Goal: Task Accomplishment & Management: Complete application form

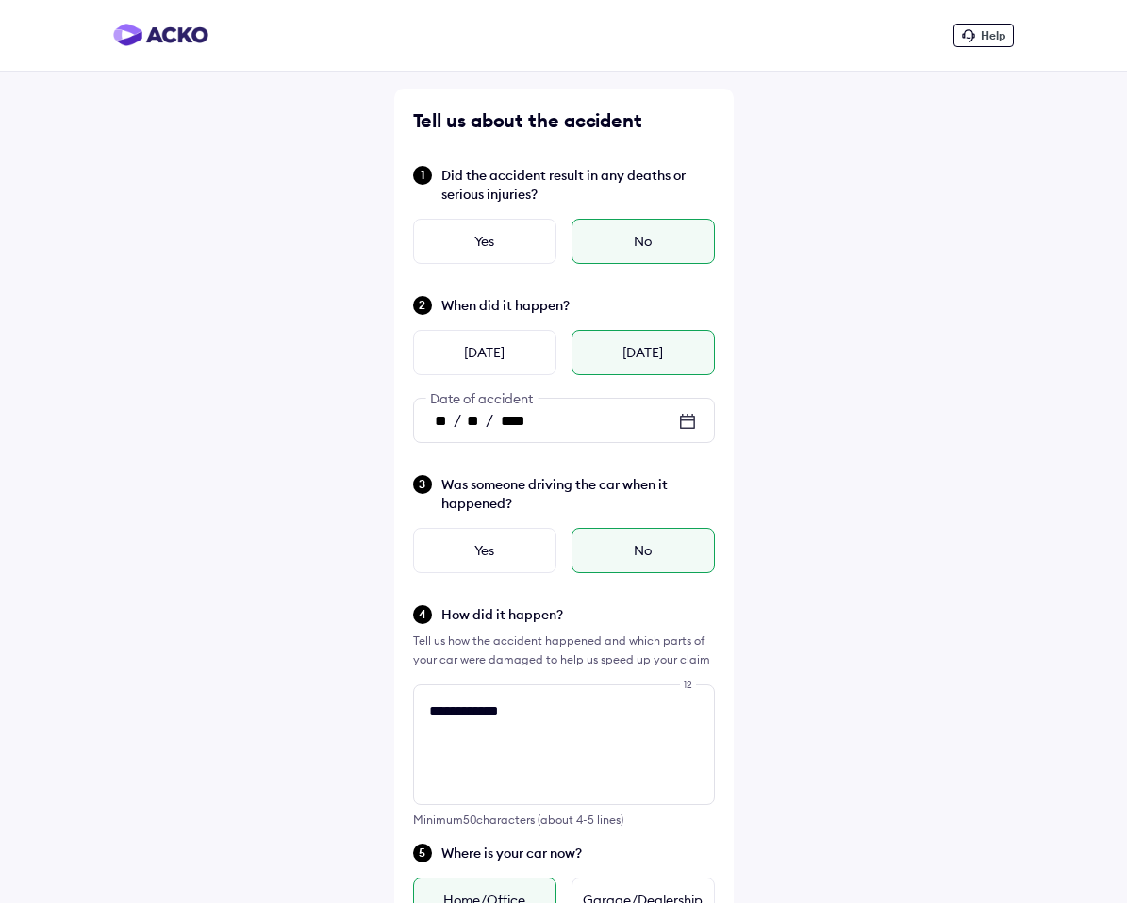
scroll to position [704, 0]
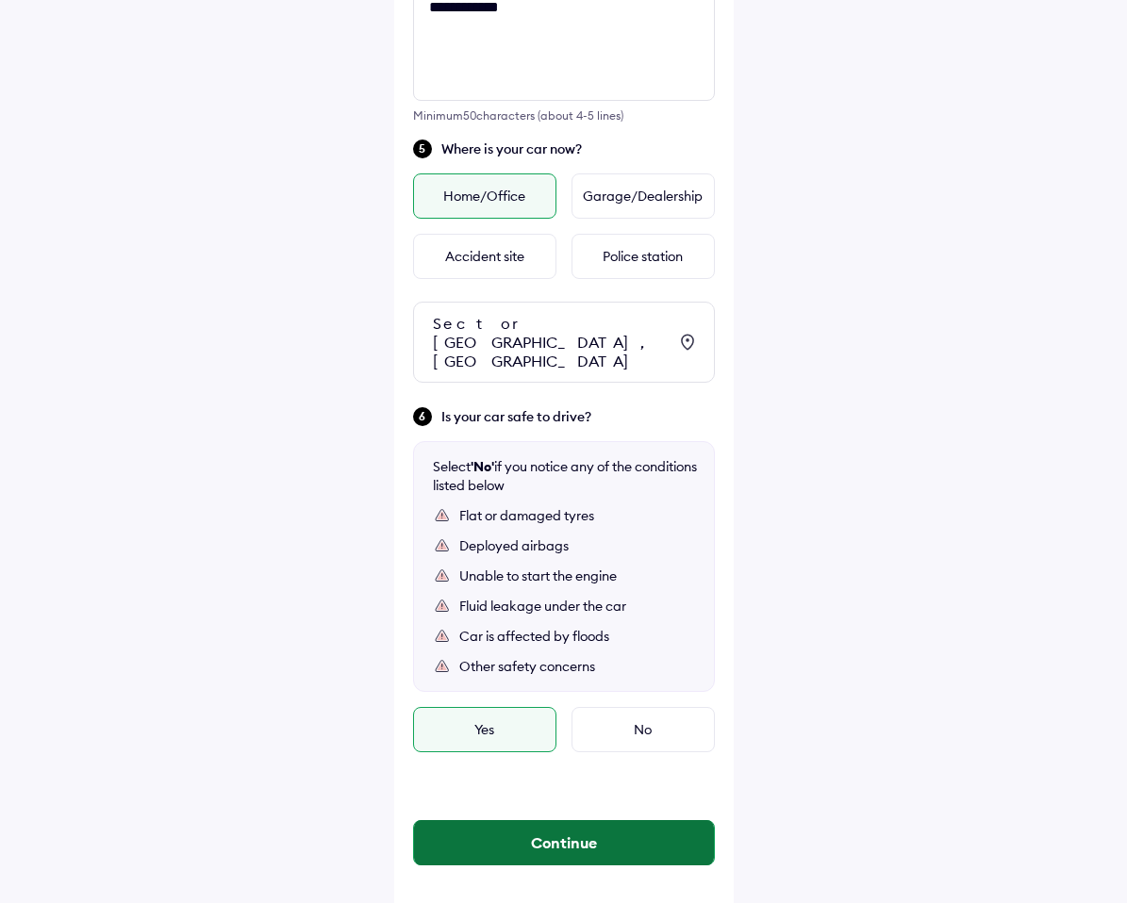
click at [501, 830] on button "Continue" at bounding box center [564, 842] width 300 height 45
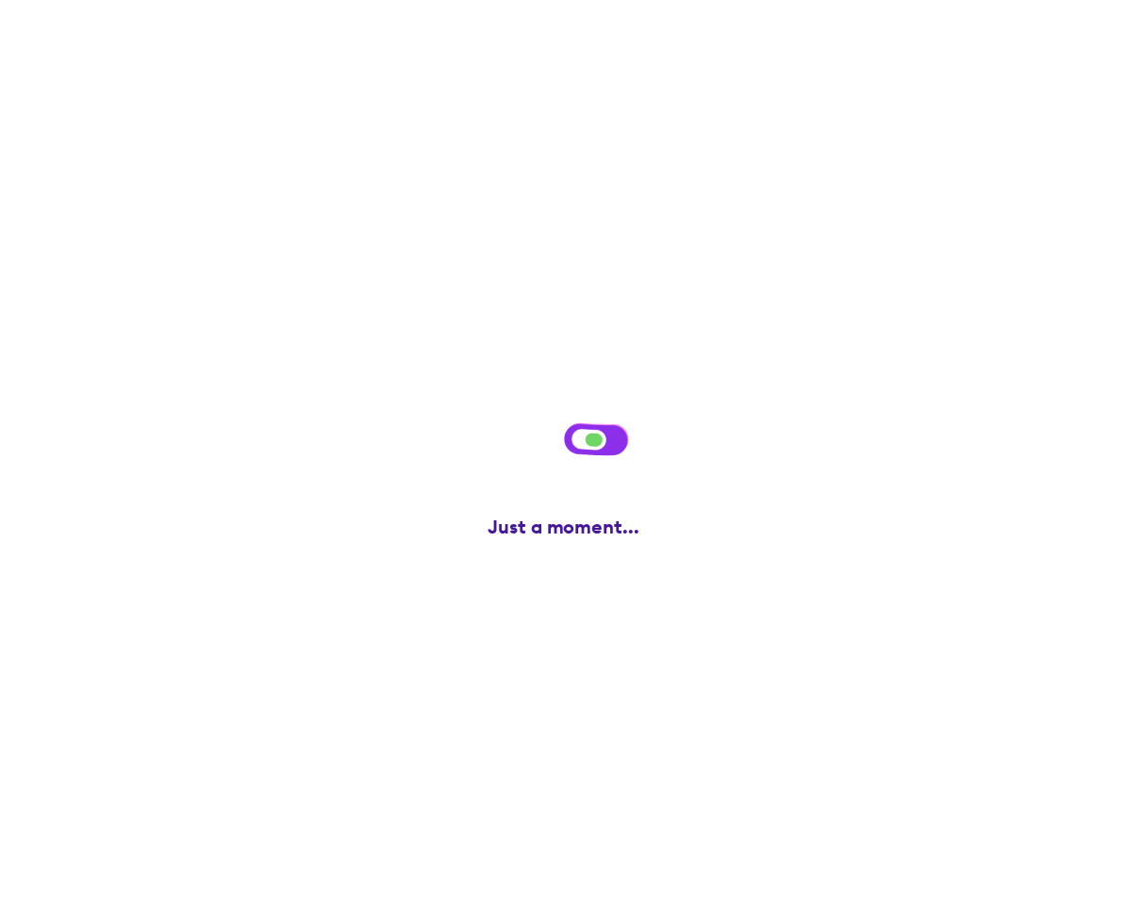
scroll to position [0, 0]
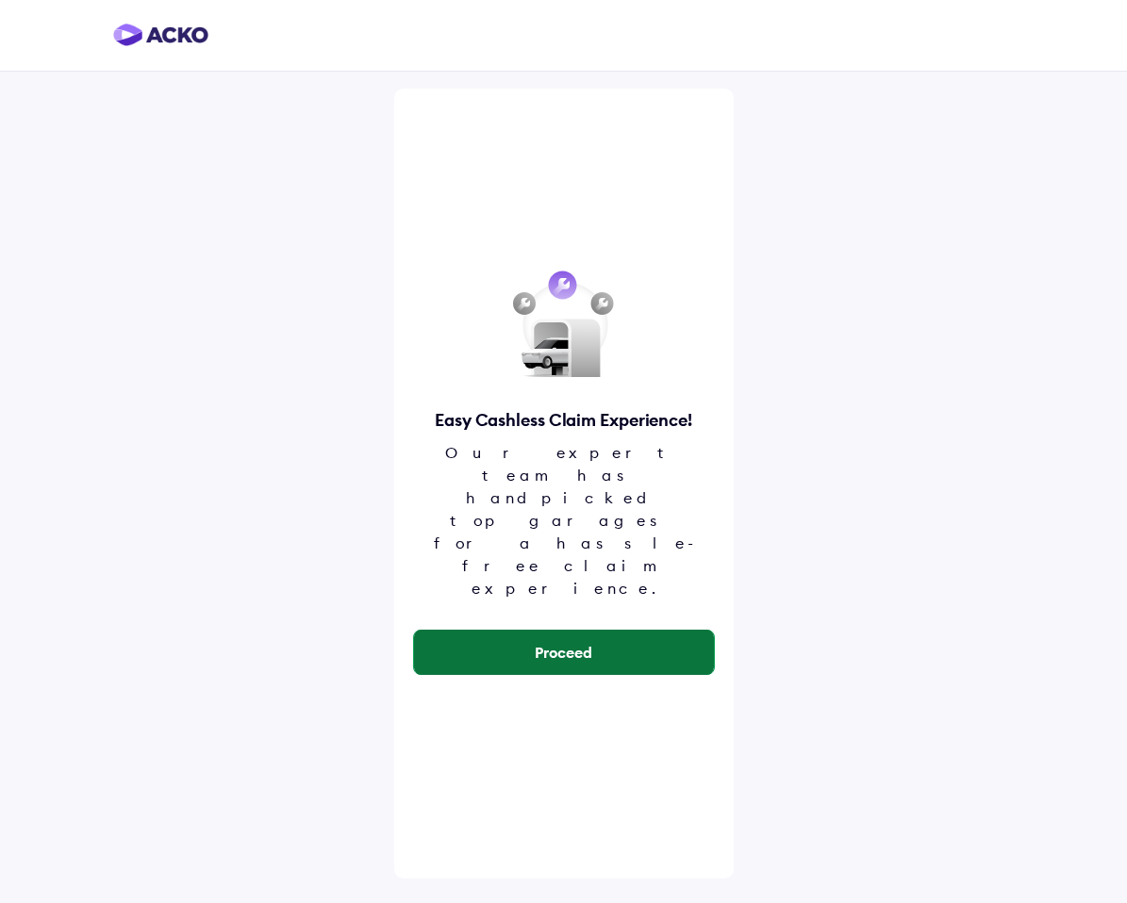
click at [540, 630] on button "Proceed" at bounding box center [564, 652] width 300 height 45
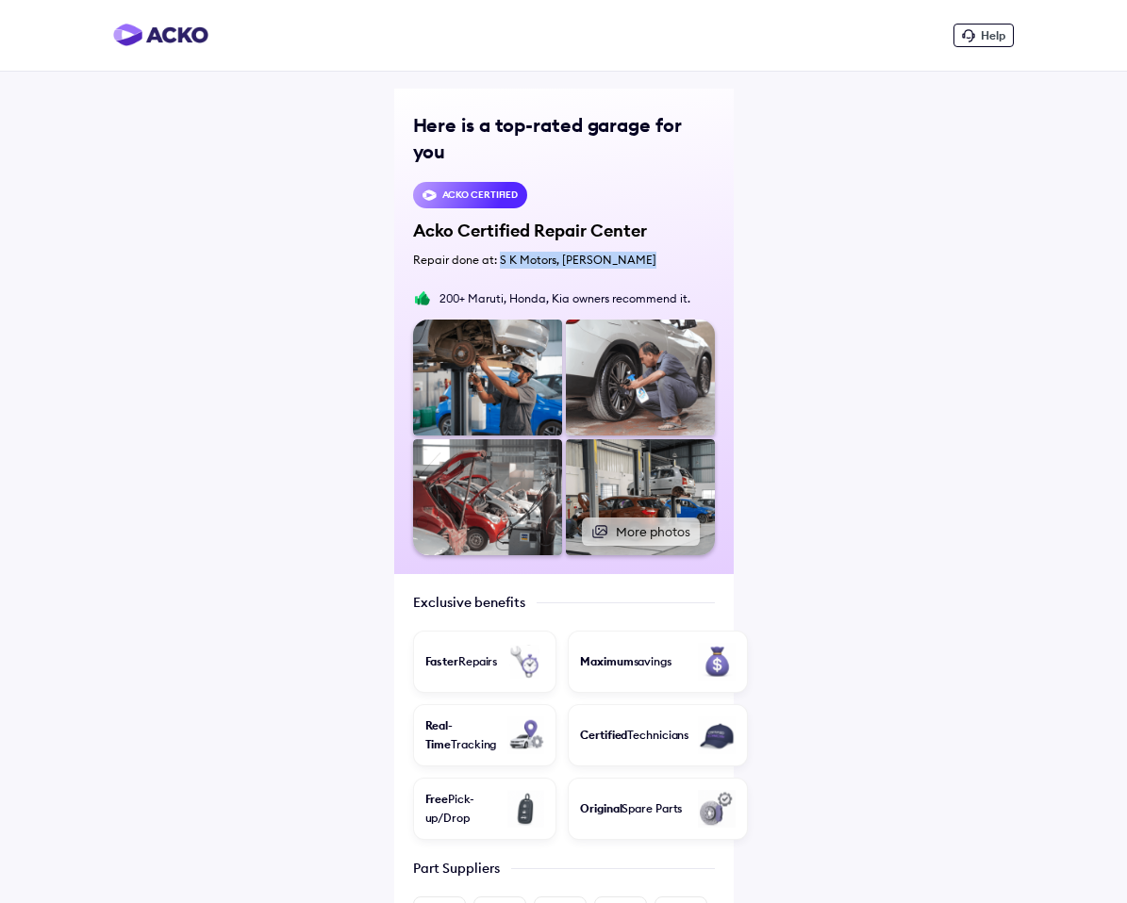
drag, startPoint x: 499, startPoint y: 231, endPoint x: 660, endPoint y: 232, distance: 161.3
click at [661, 252] on div "Repair done at: S K Motors, [PERSON_NAME]" at bounding box center [564, 260] width 302 height 17
click at [660, 252] on div "Repair done at: S K Motors, [PERSON_NAME]" at bounding box center [564, 260] width 302 height 17
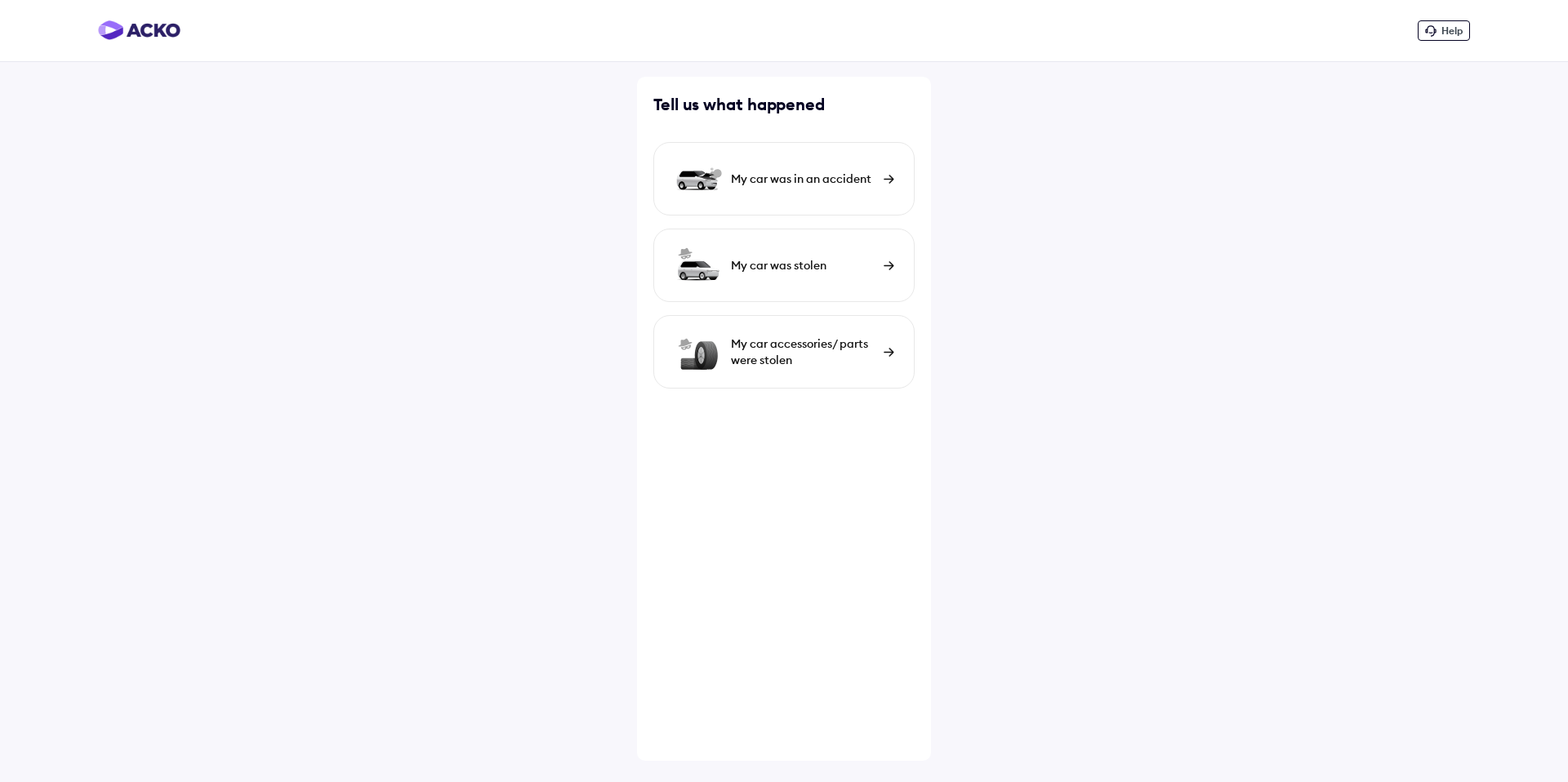
click at [747, 169] on div "My car was in an accident" at bounding box center [784, 178] width 261 height 74
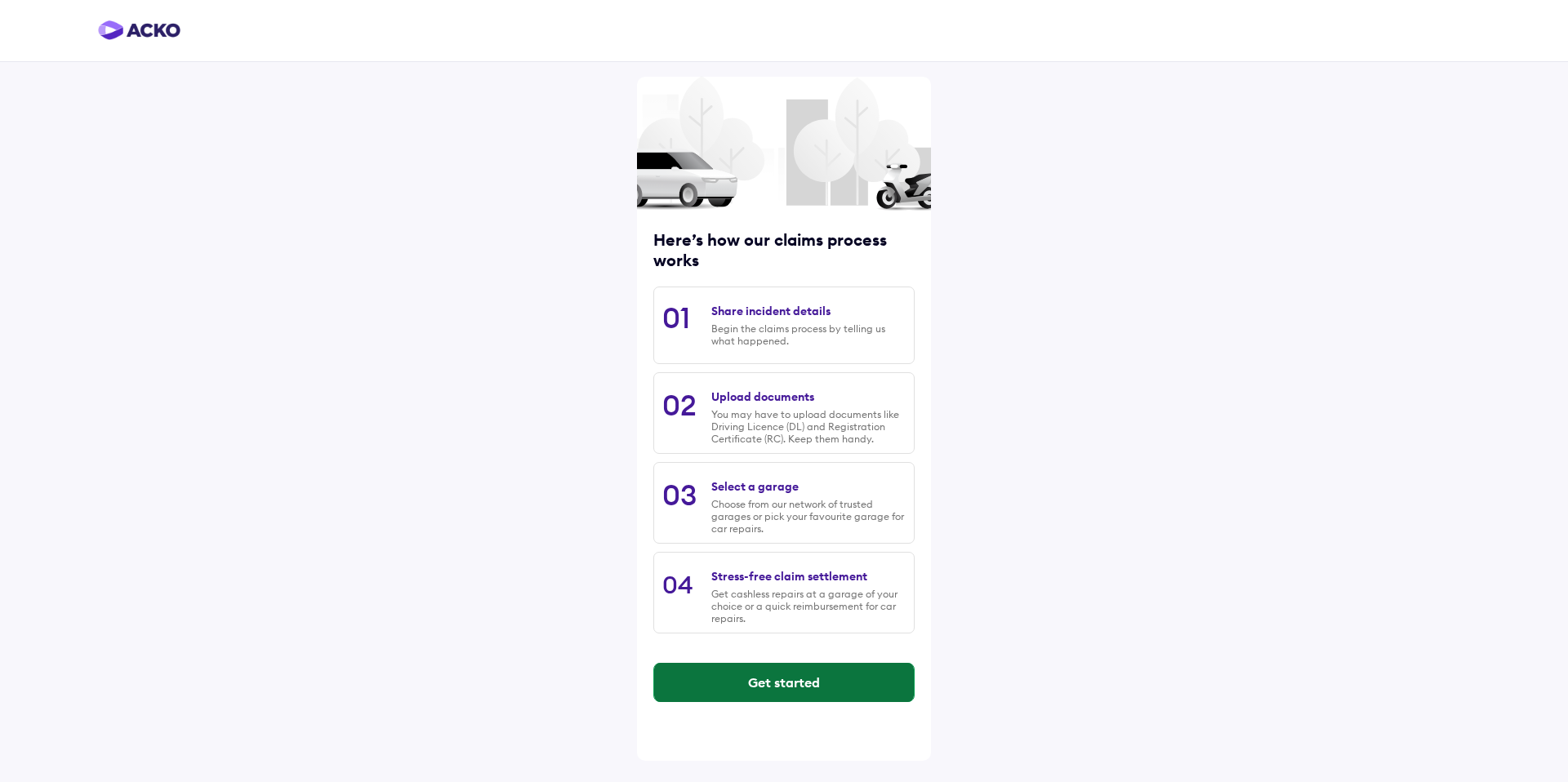
click at [750, 695] on button "Get started" at bounding box center [784, 682] width 260 height 39
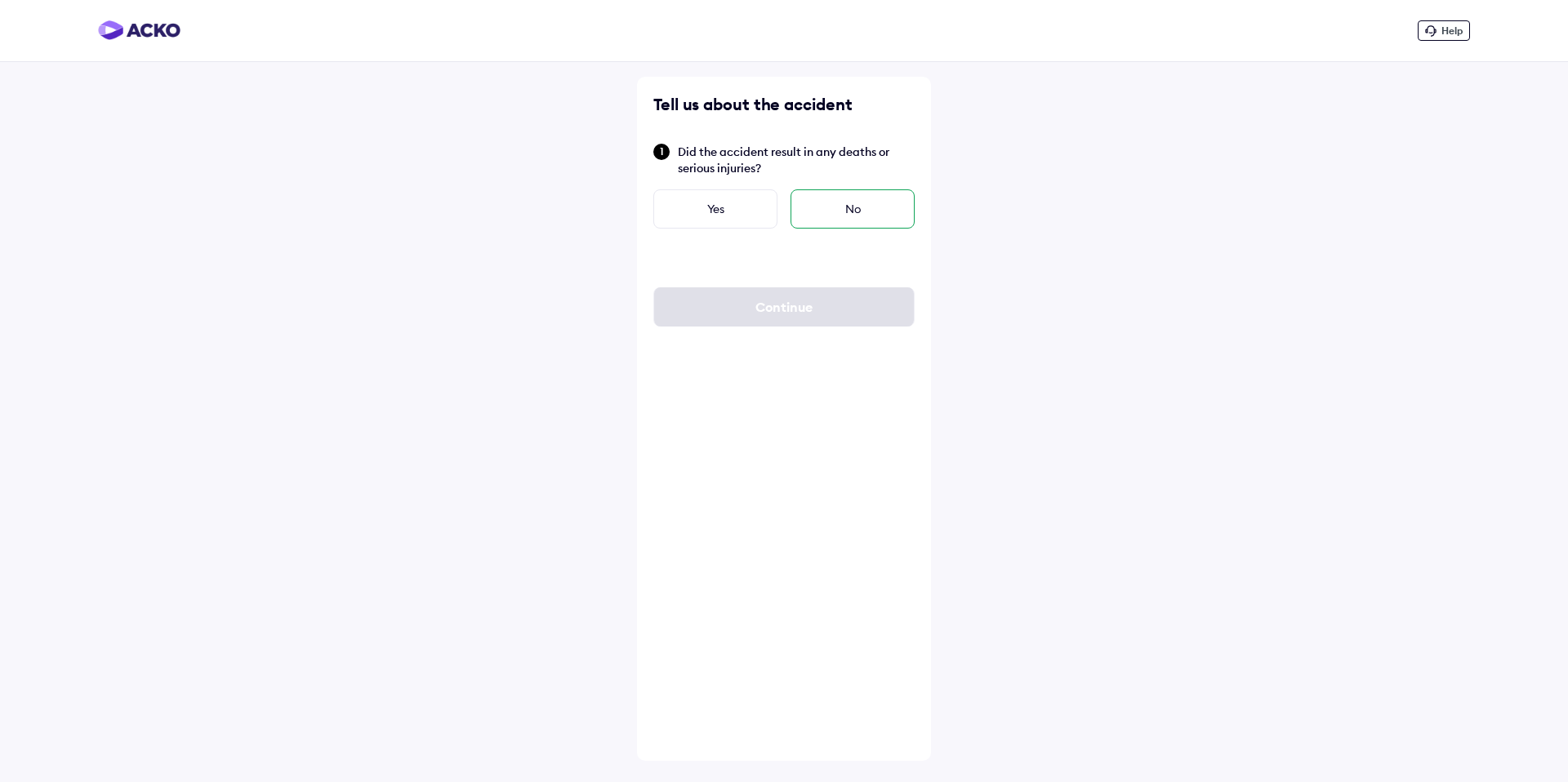
click at [833, 208] on div "No" at bounding box center [852, 209] width 124 height 39
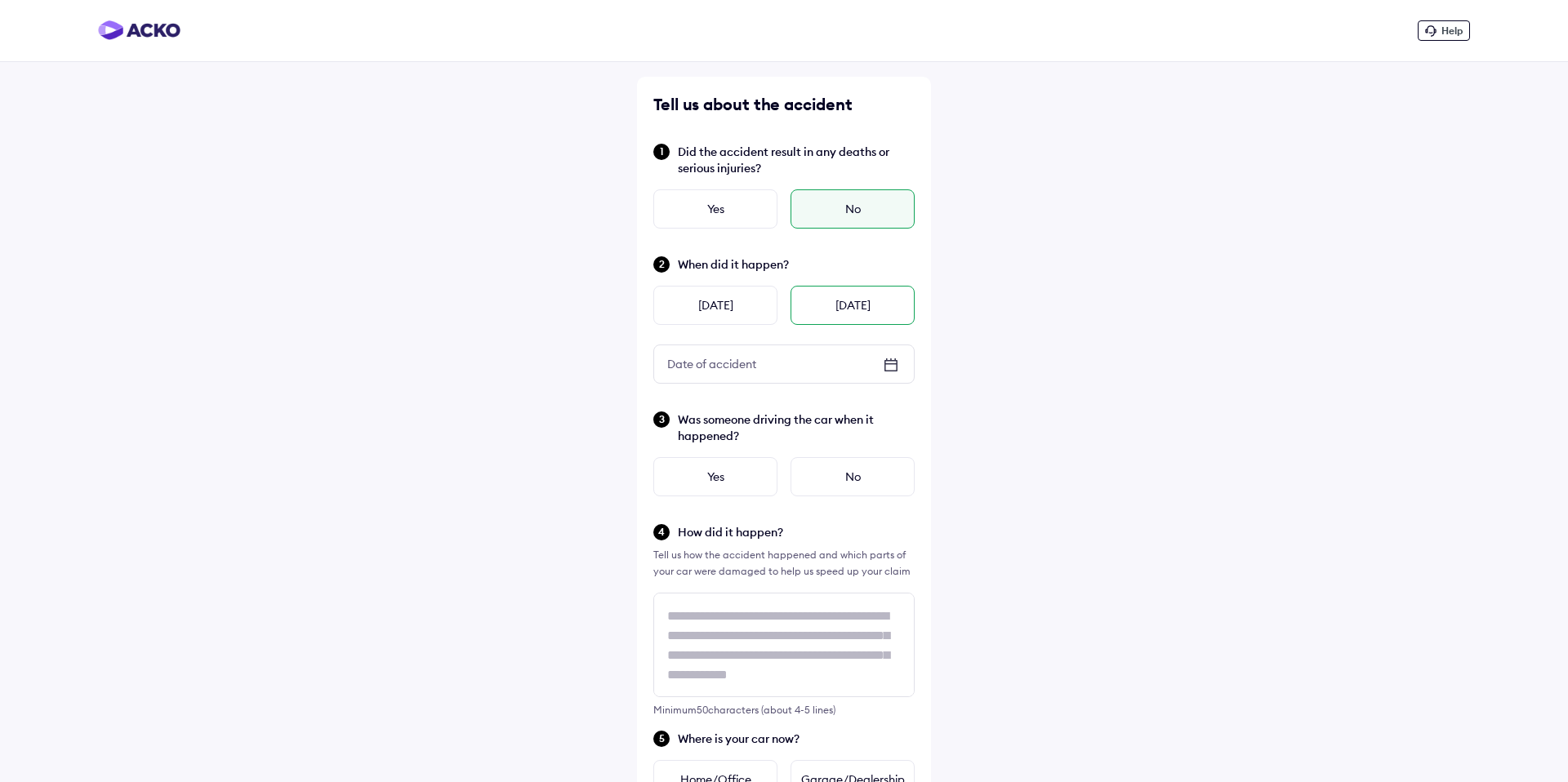
click at [823, 292] on div "Today" at bounding box center [852, 305] width 124 height 39
click at [823, 494] on div "No" at bounding box center [852, 476] width 124 height 39
click at [809, 588] on div "How did it happen? Tell us how the accident happened and which parts of your ca…" at bounding box center [784, 619] width 261 height 193
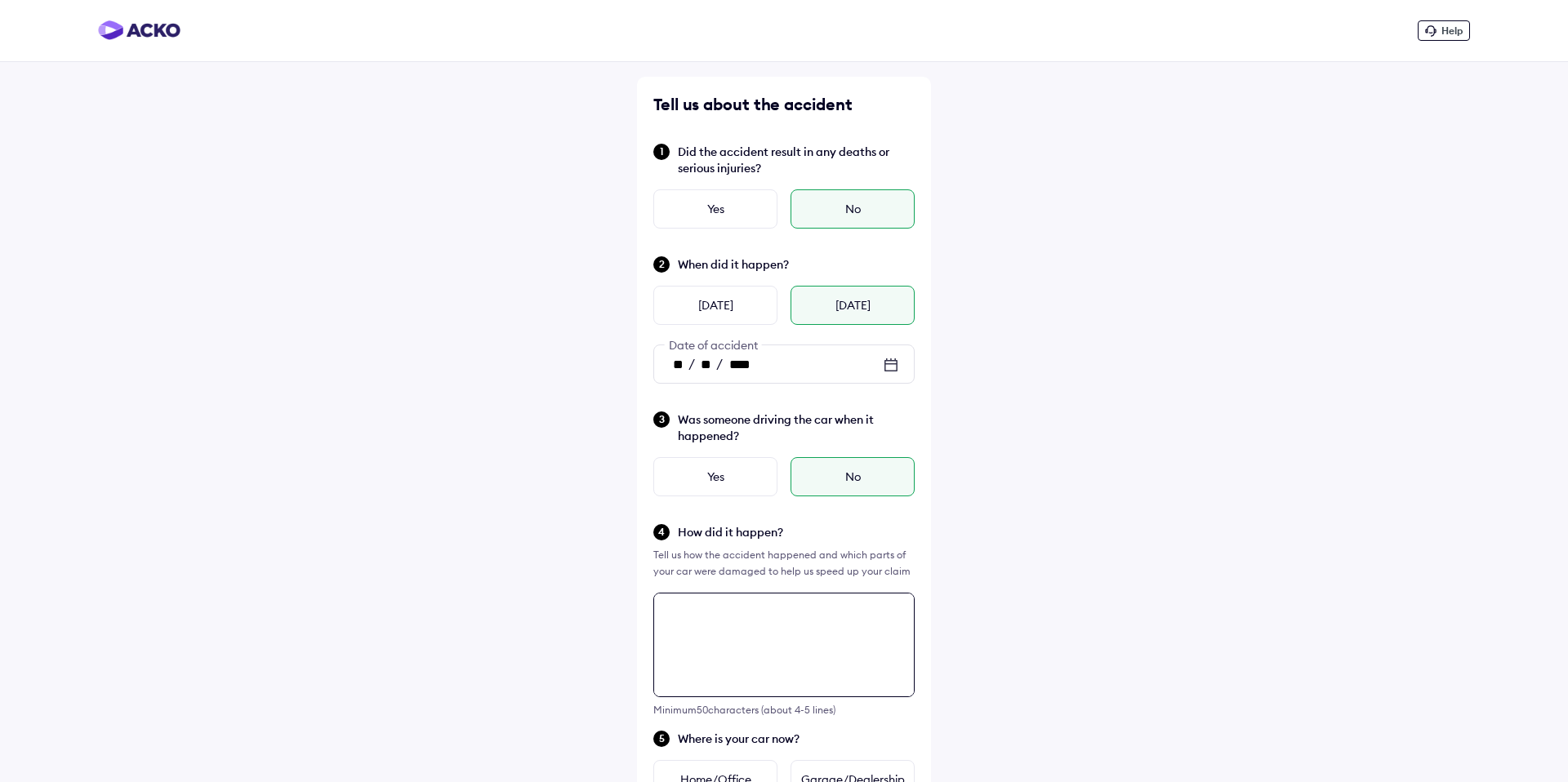
click at [791, 616] on textarea at bounding box center [784, 645] width 261 height 105
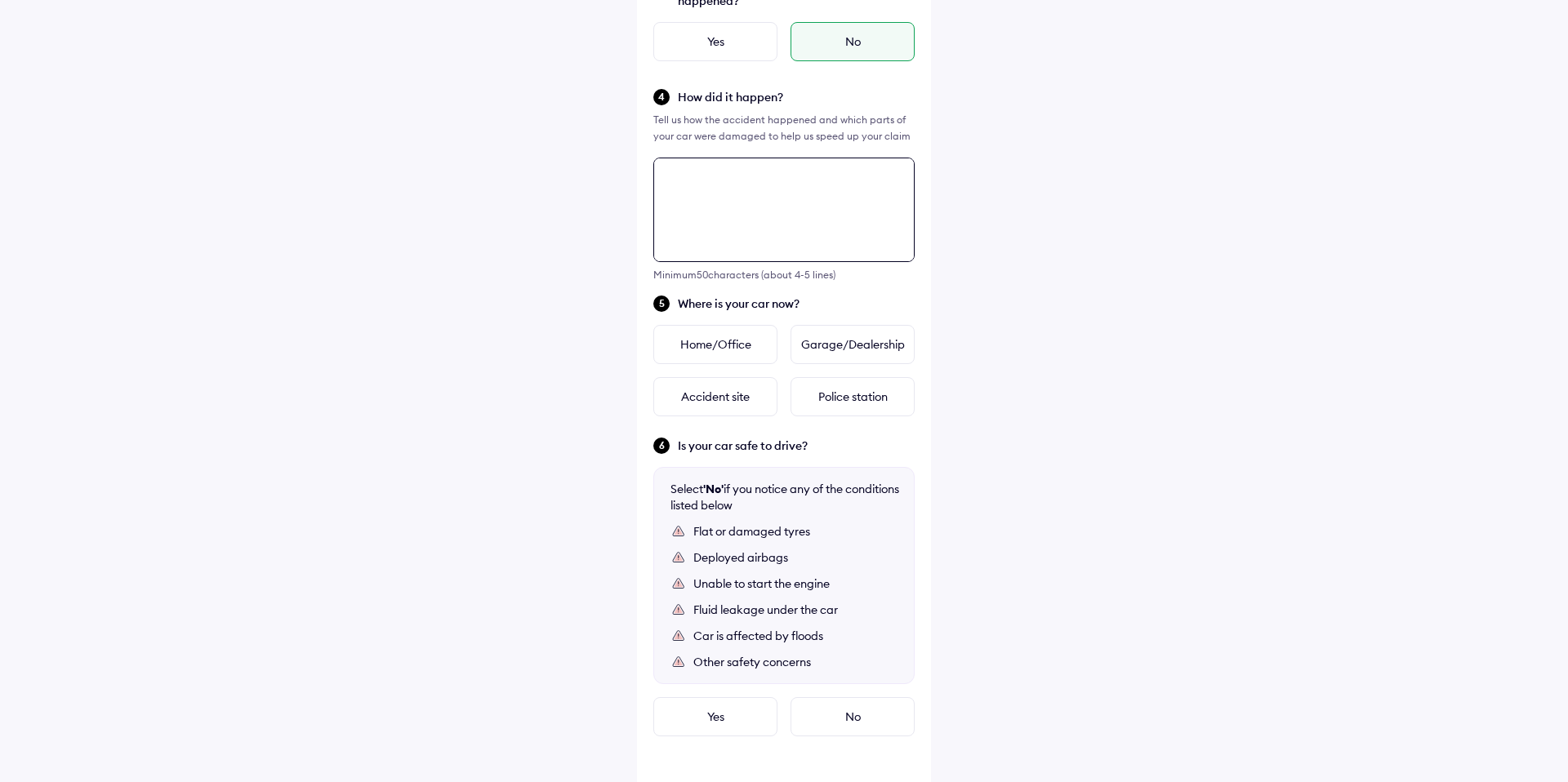
paste textarea "**********"
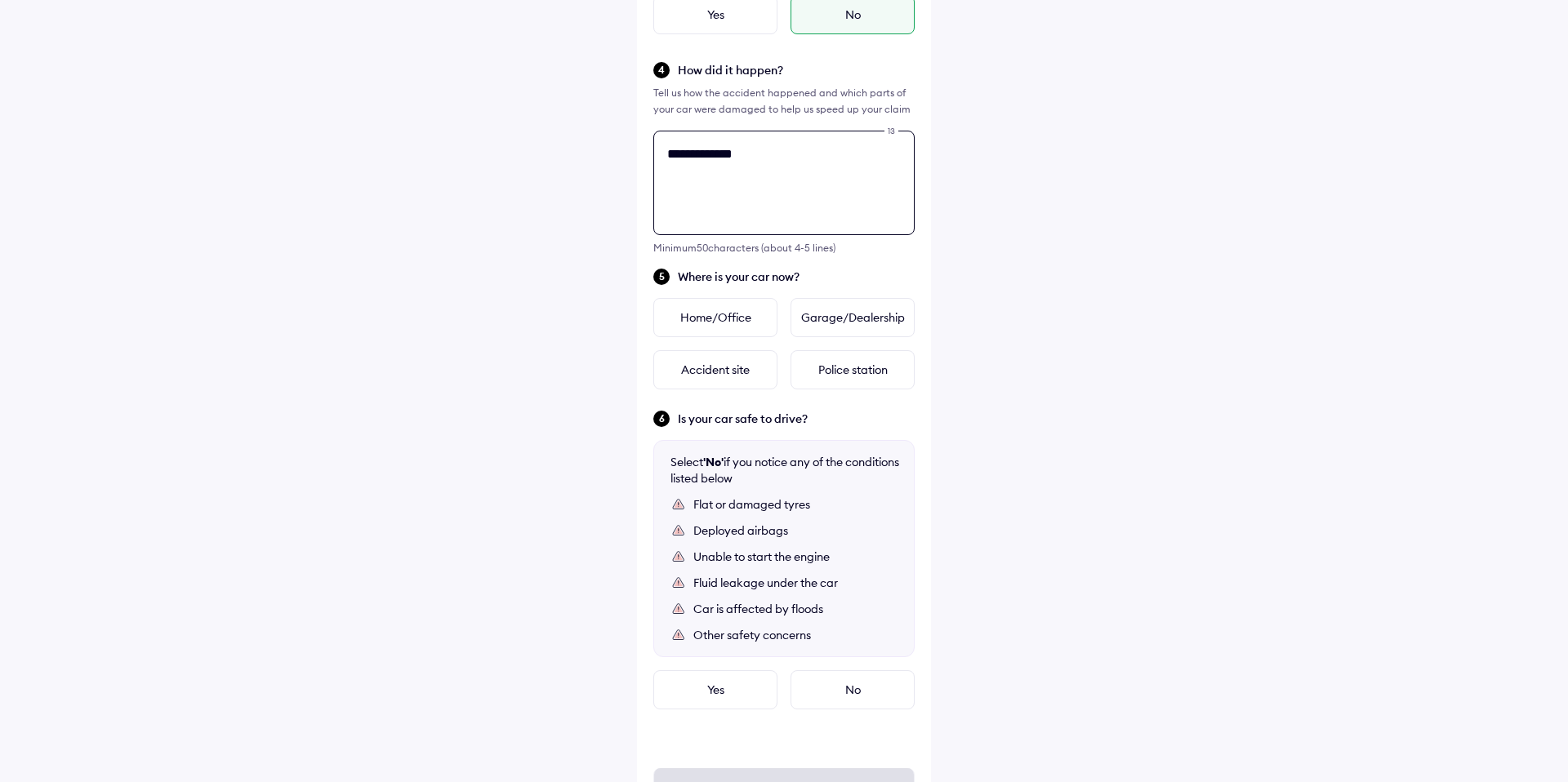
scroll to position [537, 0]
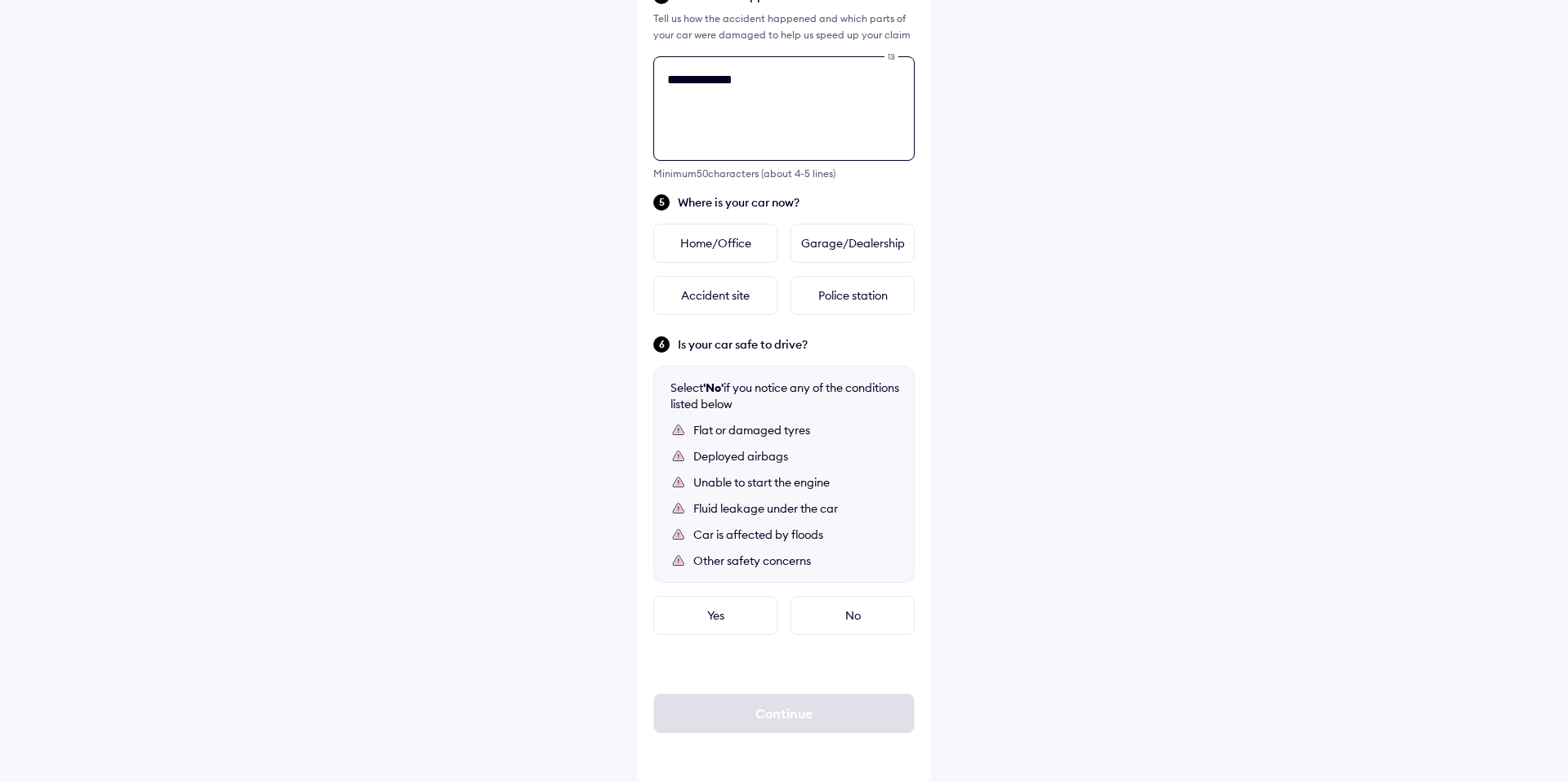
paste textarea "**********"
type textarea "**********"
click at [700, 303] on div "Accident site" at bounding box center [714, 295] width 124 height 39
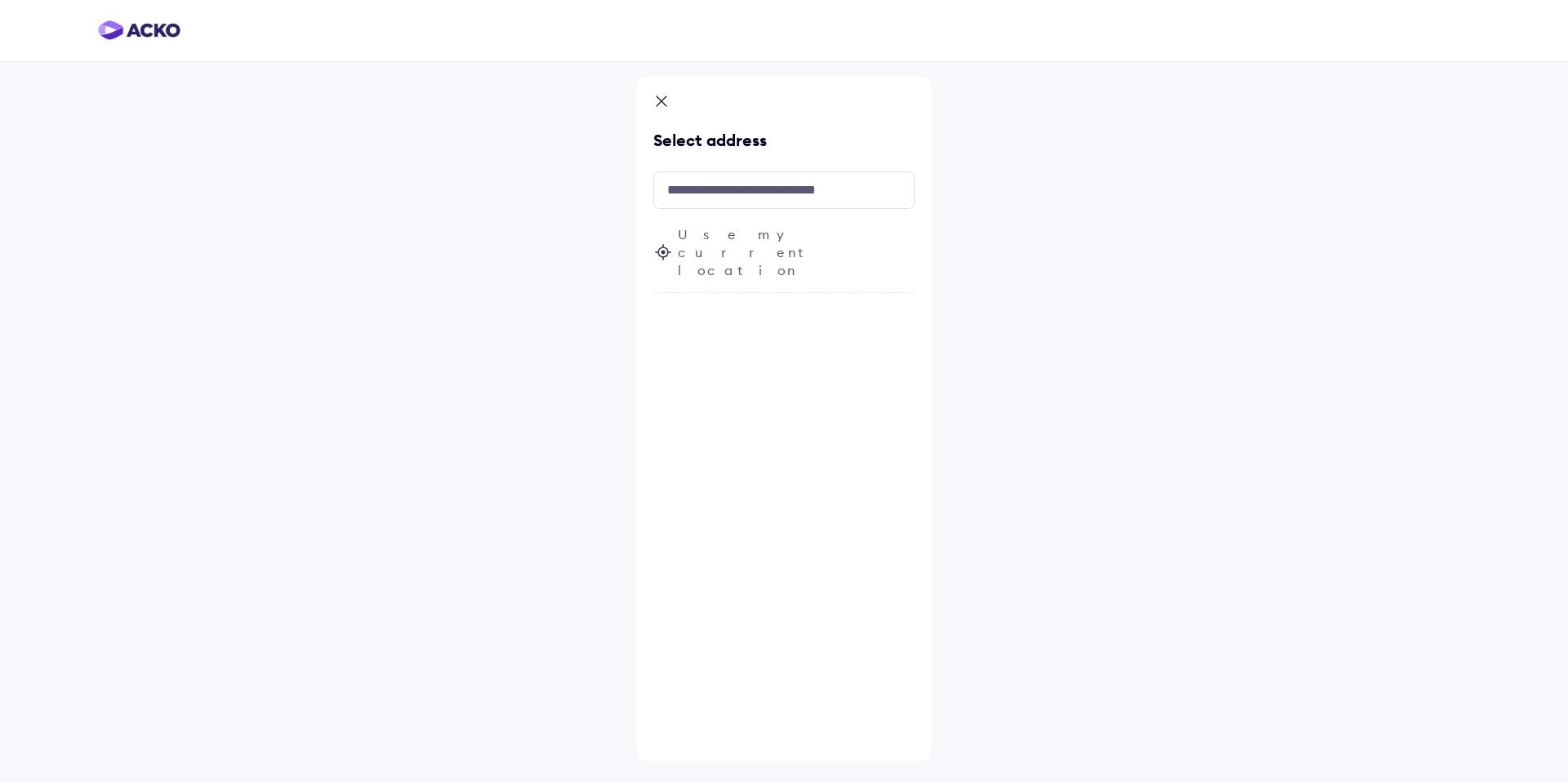
click at [661, 98] on icon at bounding box center [661, 103] width 16 height 20
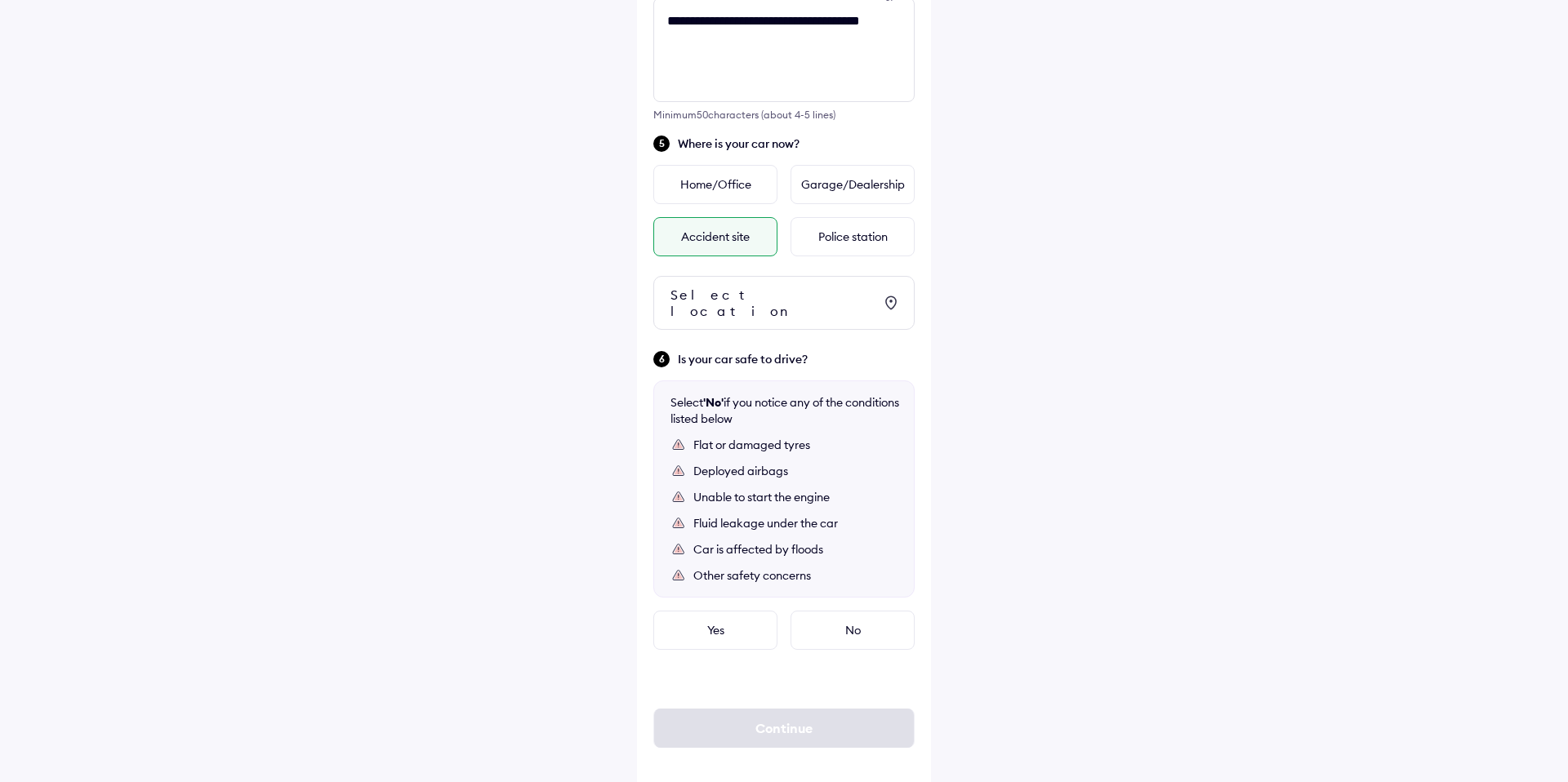
scroll to position [597, 0]
click at [705, 202] on div "Home/Office" at bounding box center [714, 183] width 124 height 39
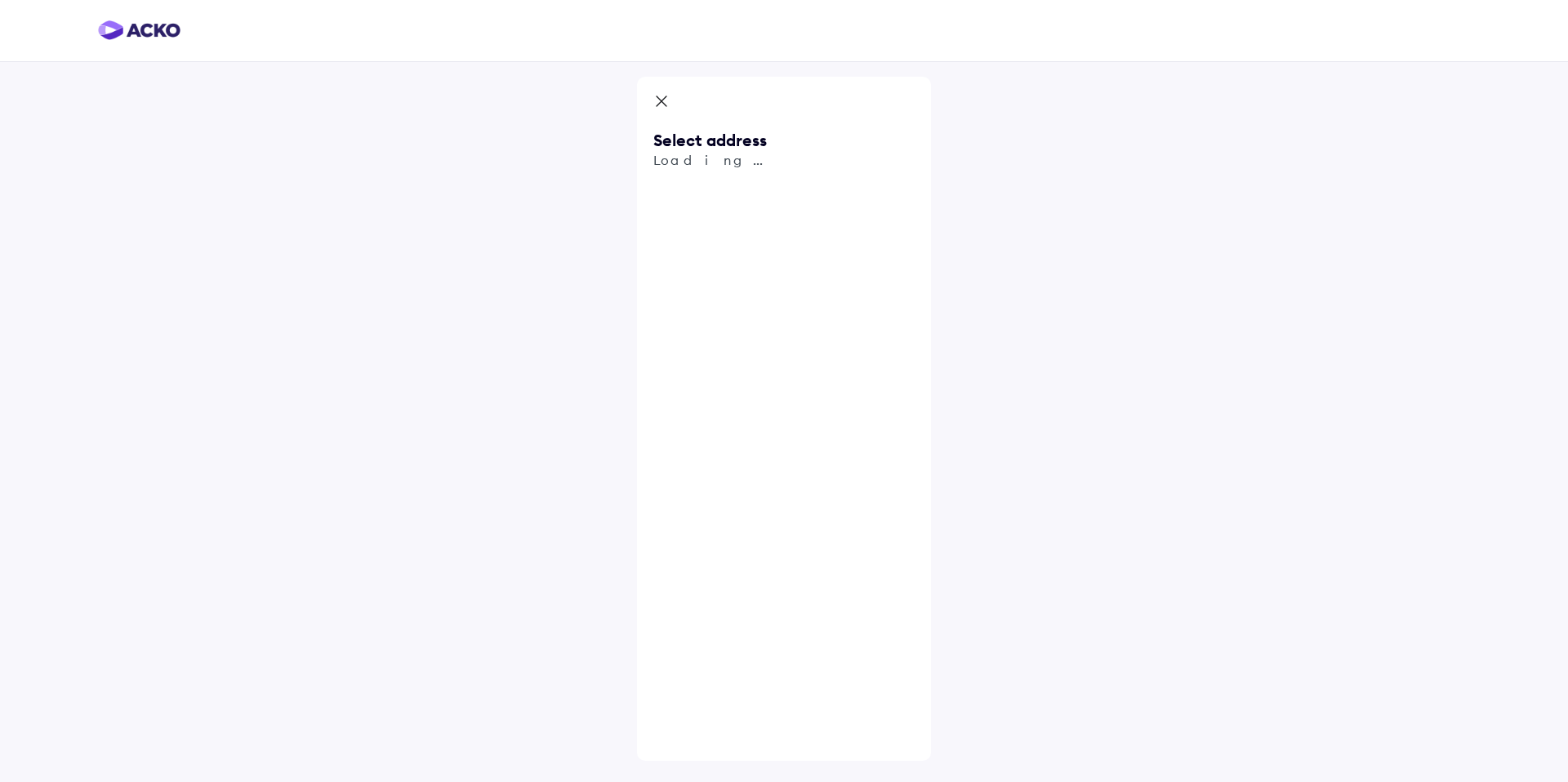
scroll to position [0, 0]
click at [721, 194] on input "text" at bounding box center [784, 190] width 261 height 37
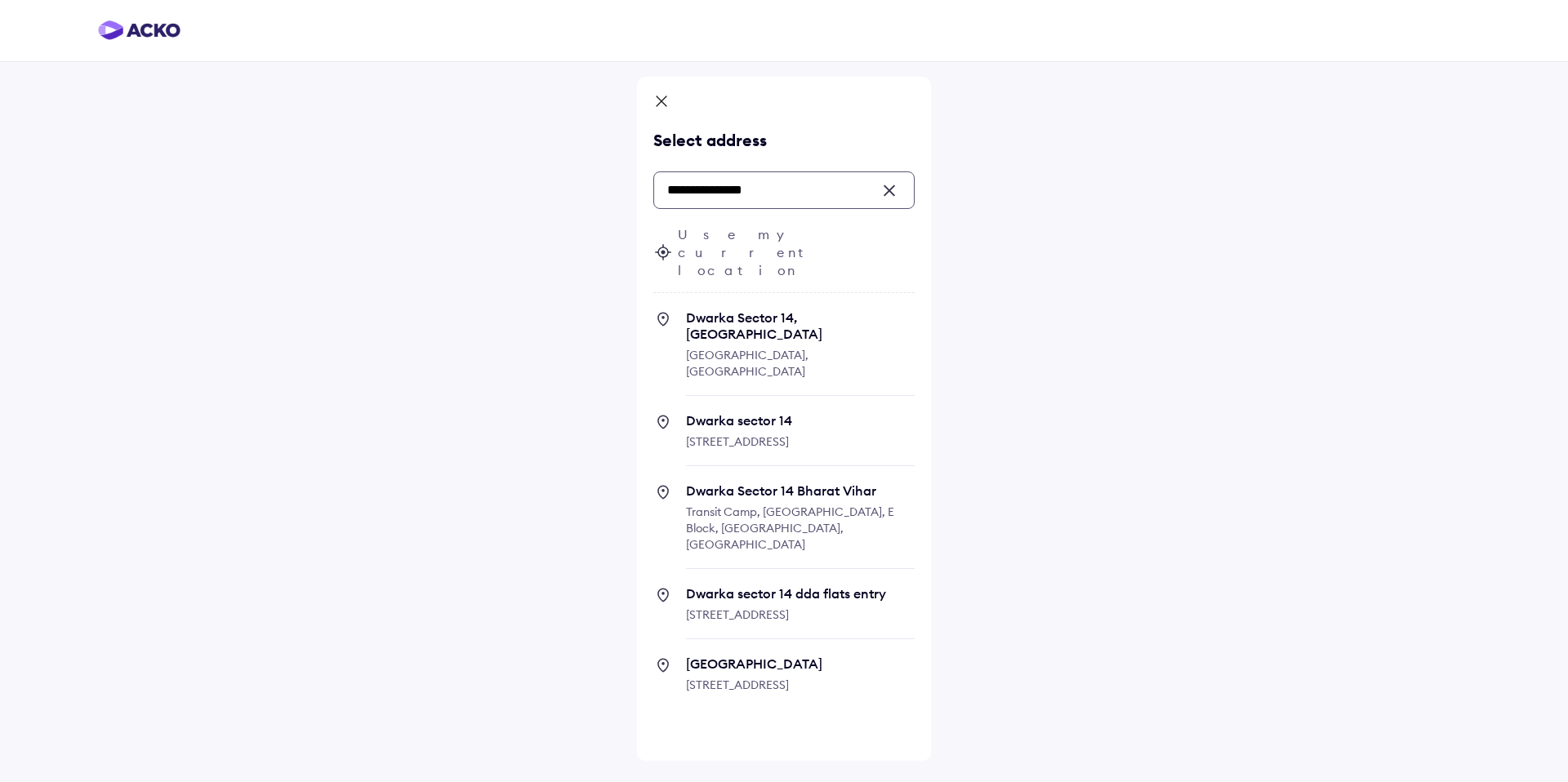
click at [732, 309] on span "Dwarka Sector 14, Kakrola" at bounding box center [800, 326] width 229 height 33
type input "**********"
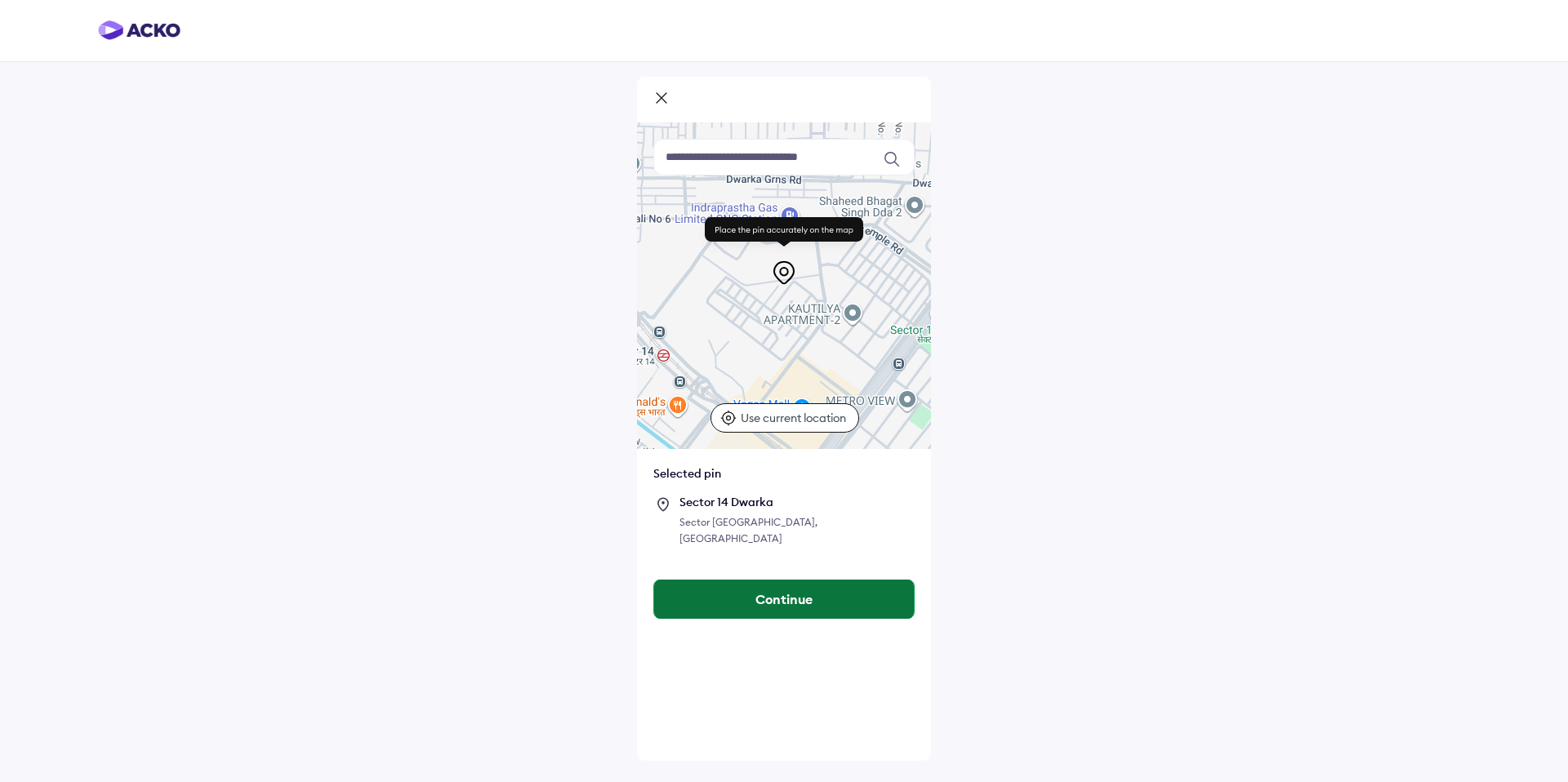
click at [730, 580] on button "Continue" at bounding box center [784, 599] width 260 height 39
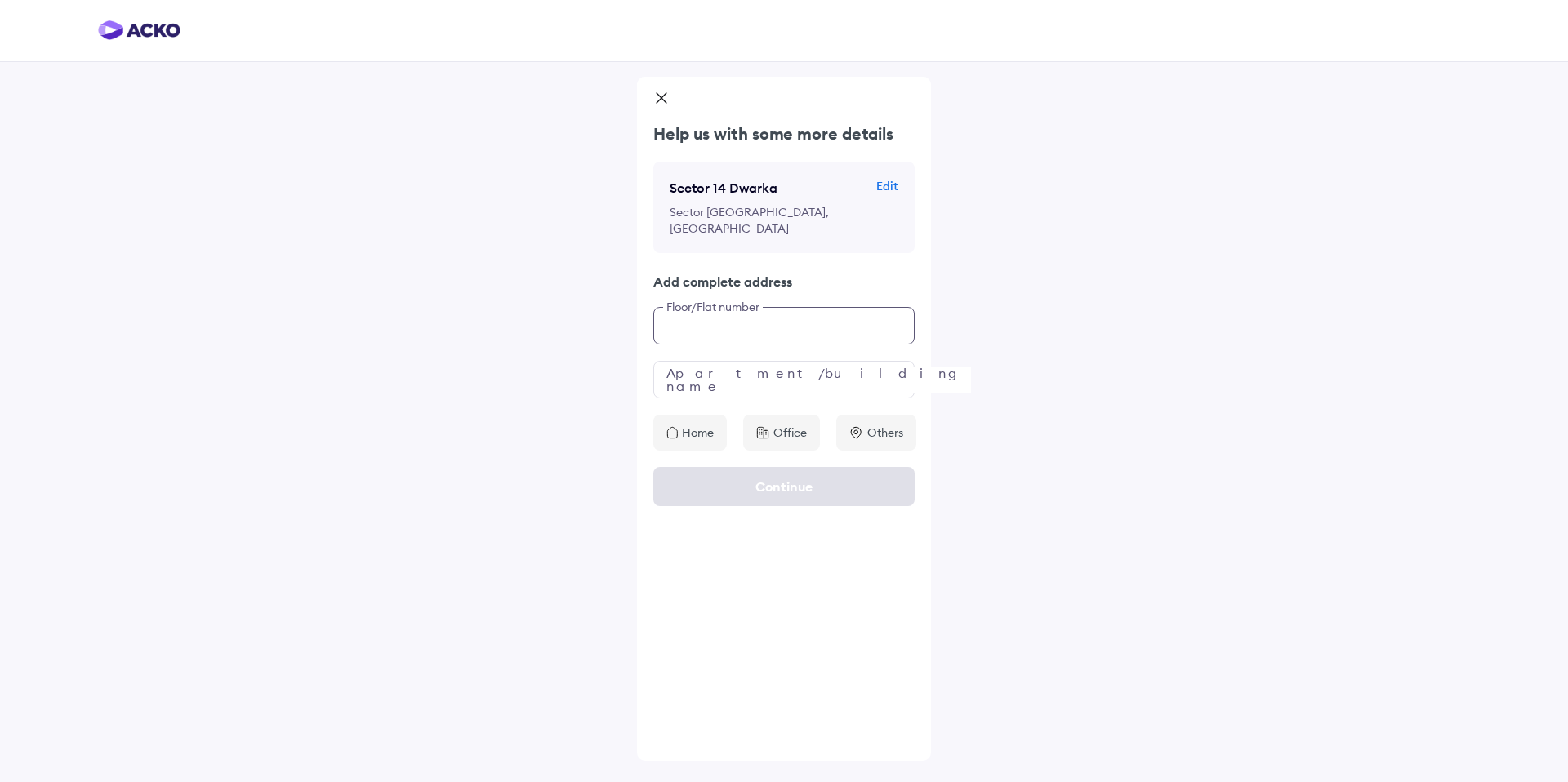
click at [717, 325] on input "text" at bounding box center [784, 326] width 261 height 37
type input "***"
click at [713, 378] on input "text" at bounding box center [784, 379] width 261 height 37
type input "***"
click at [697, 432] on p "Home" at bounding box center [697, 432] width 32 height 16
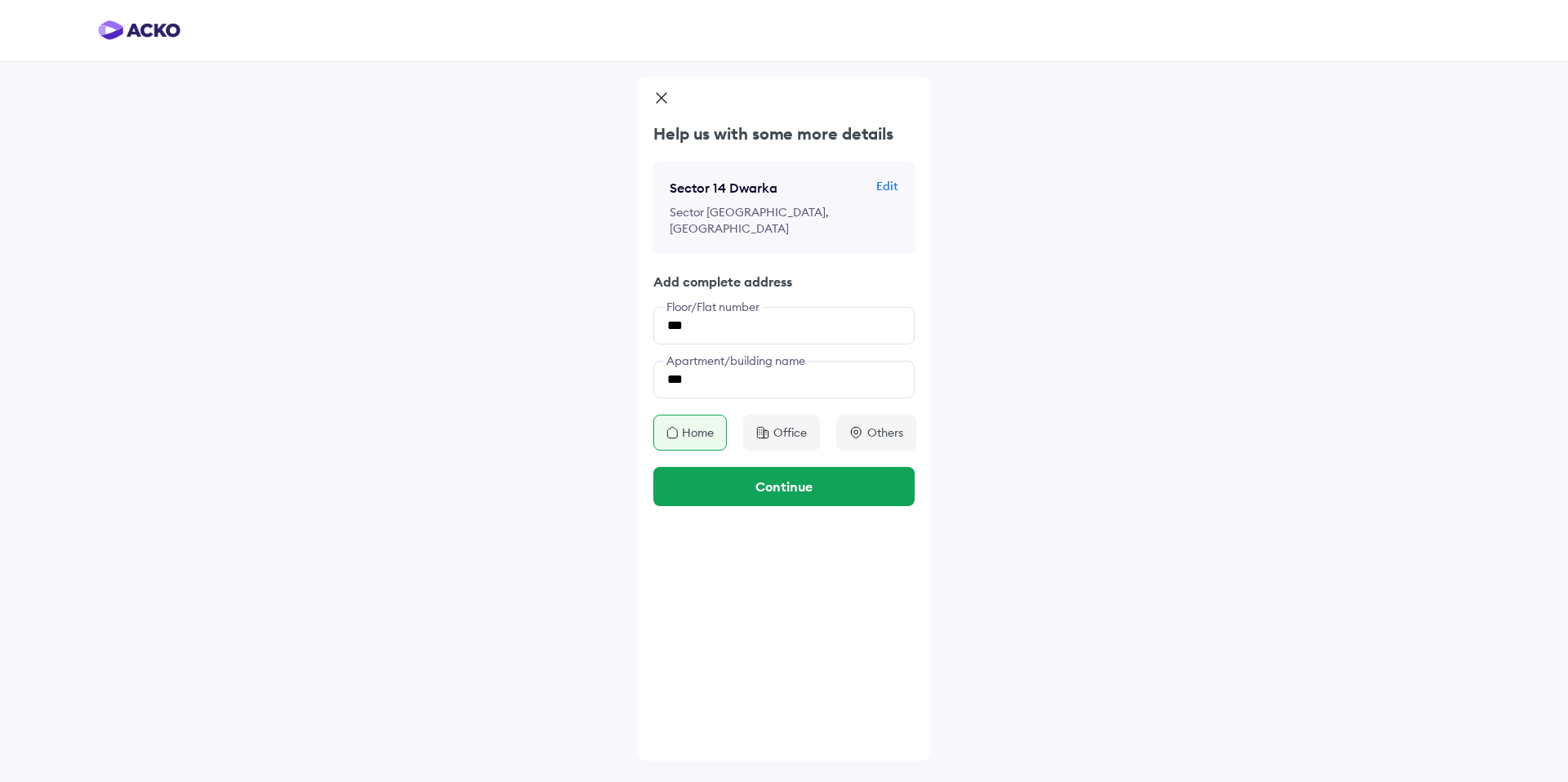
click at [799, 441] on div "Office" at bounding box center [781, 432] width 77 height 36
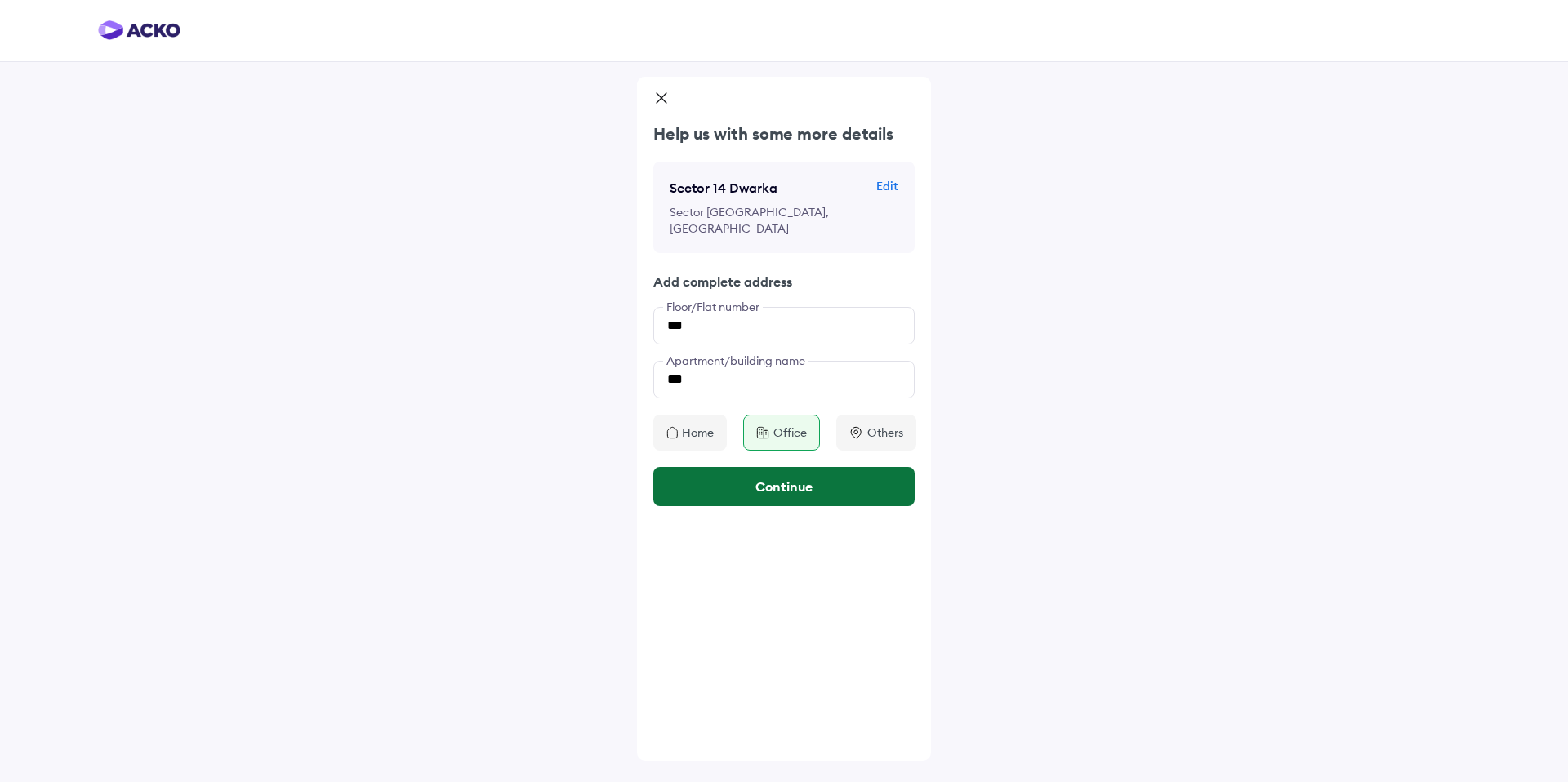
click at [781, 484] on button "Continue" at bounding box center [784, 486] width 261 height 39
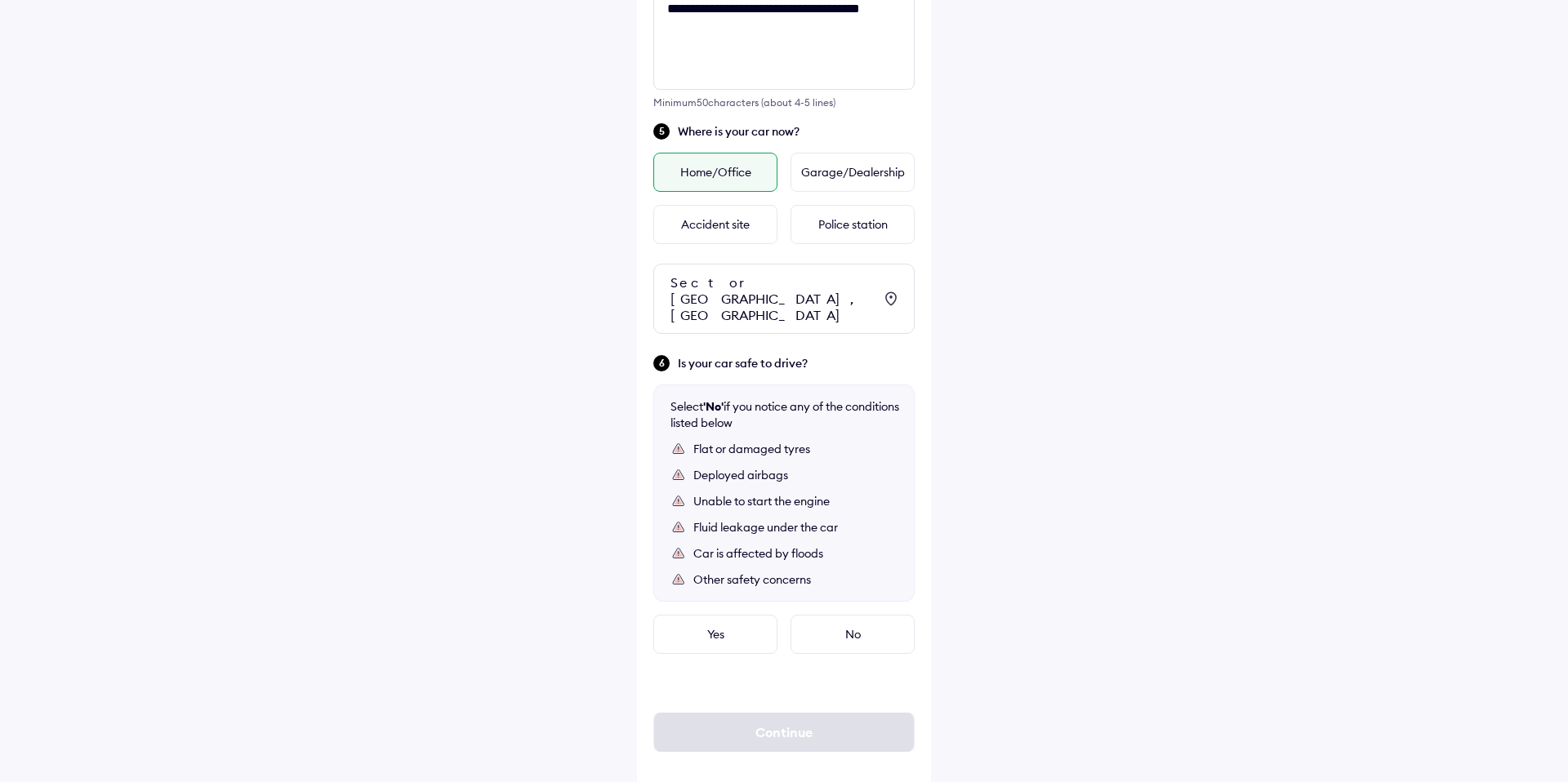
scroll to position [610, 0]
click at [716, 612] on div "Yes" at bounding box center [714, 631] width 124 height 39
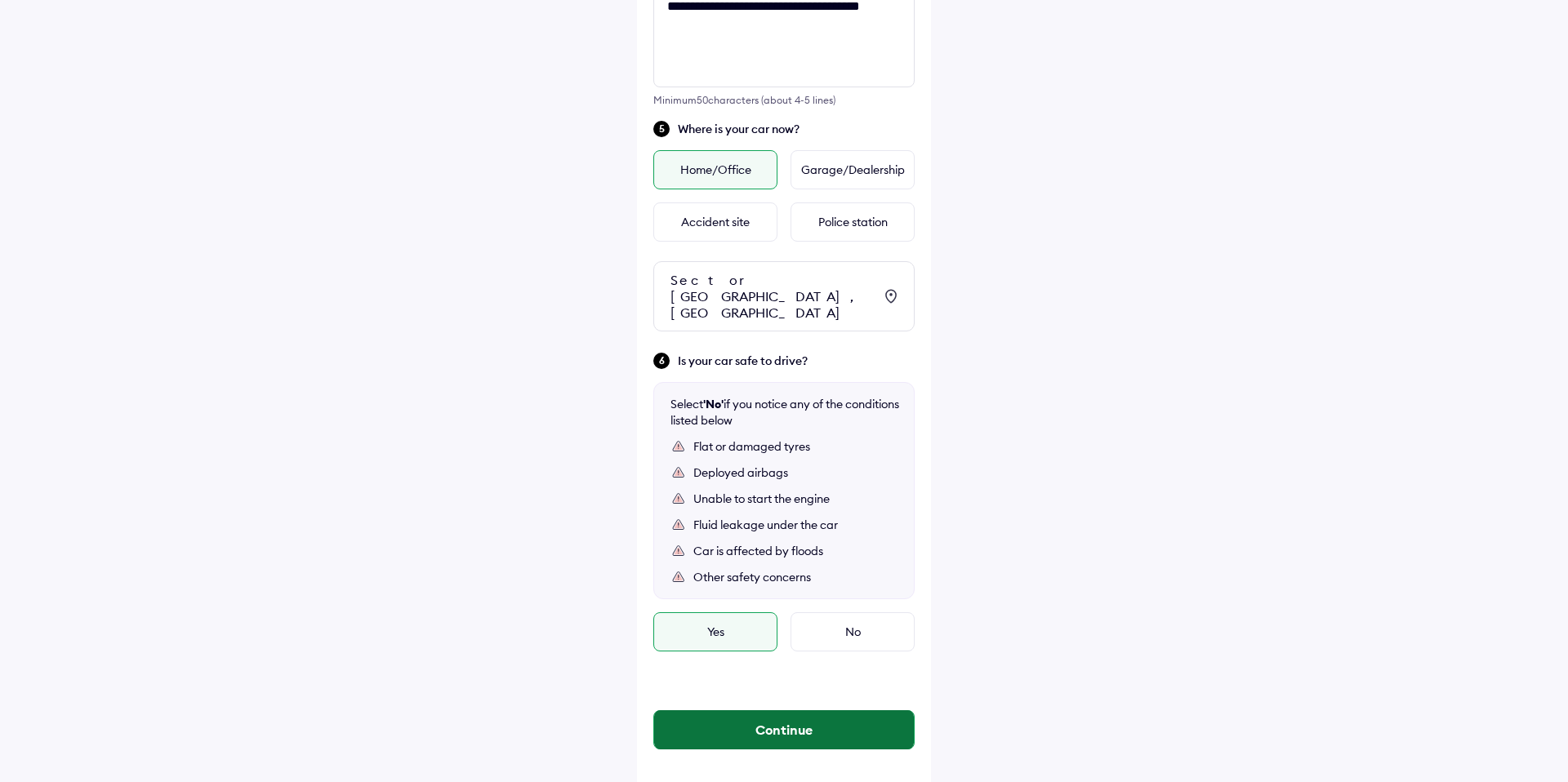
click at [717, 721] on button "Continue" at bounding box center [784, 729] width 260 height 39
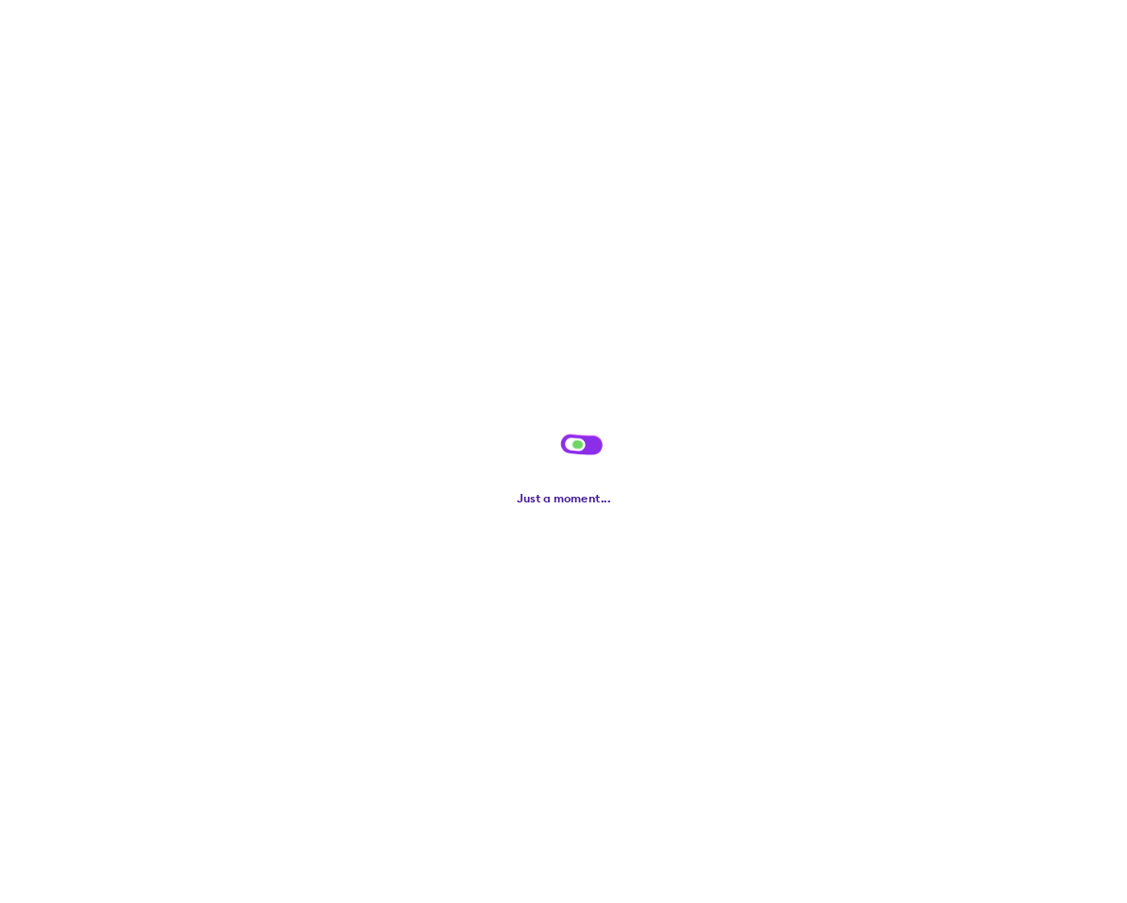
scroll to position [0, 0]
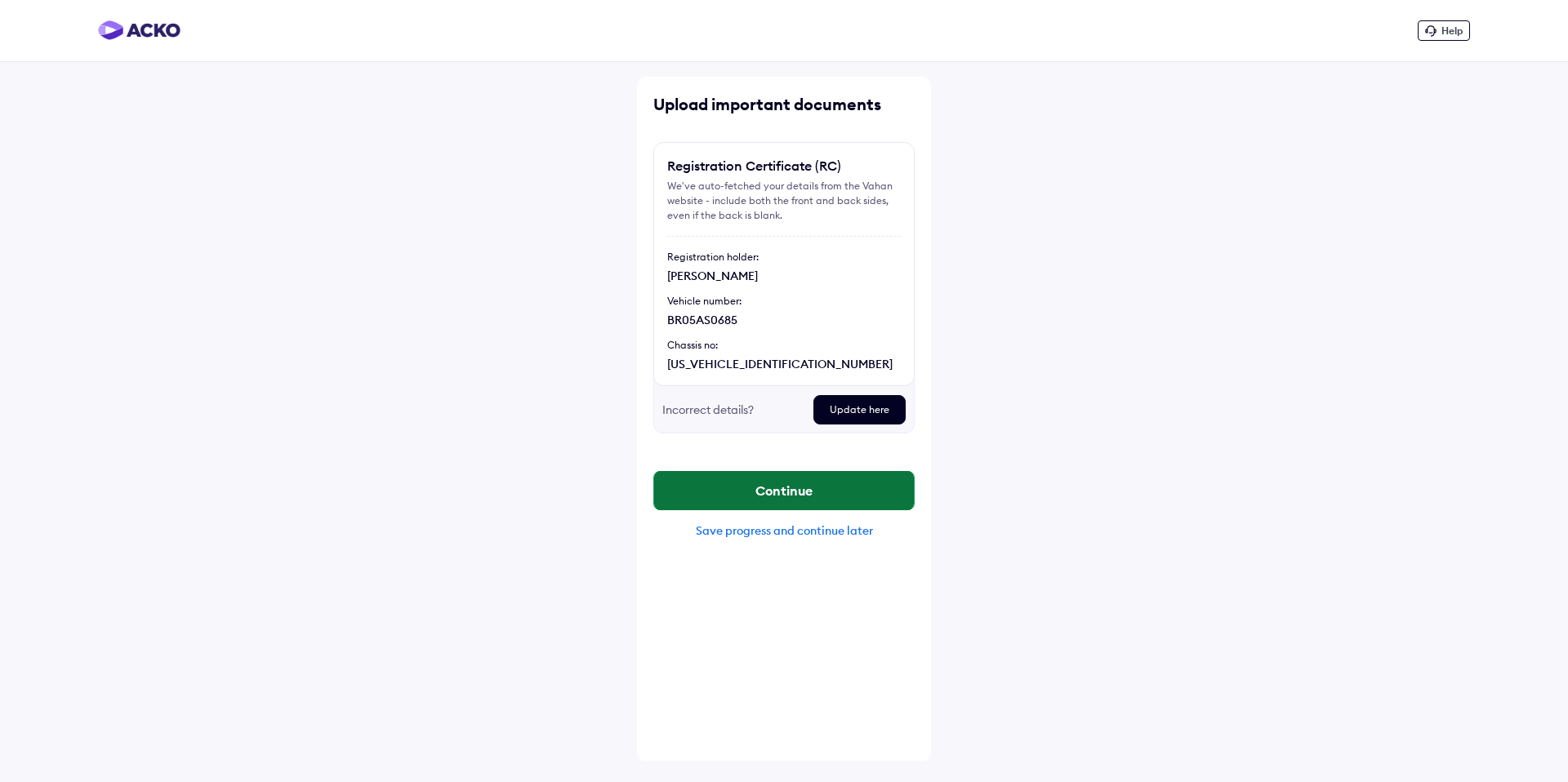
click at [722, 490] on button "Continue" at bounding box center [784, 490] width 260 height 39
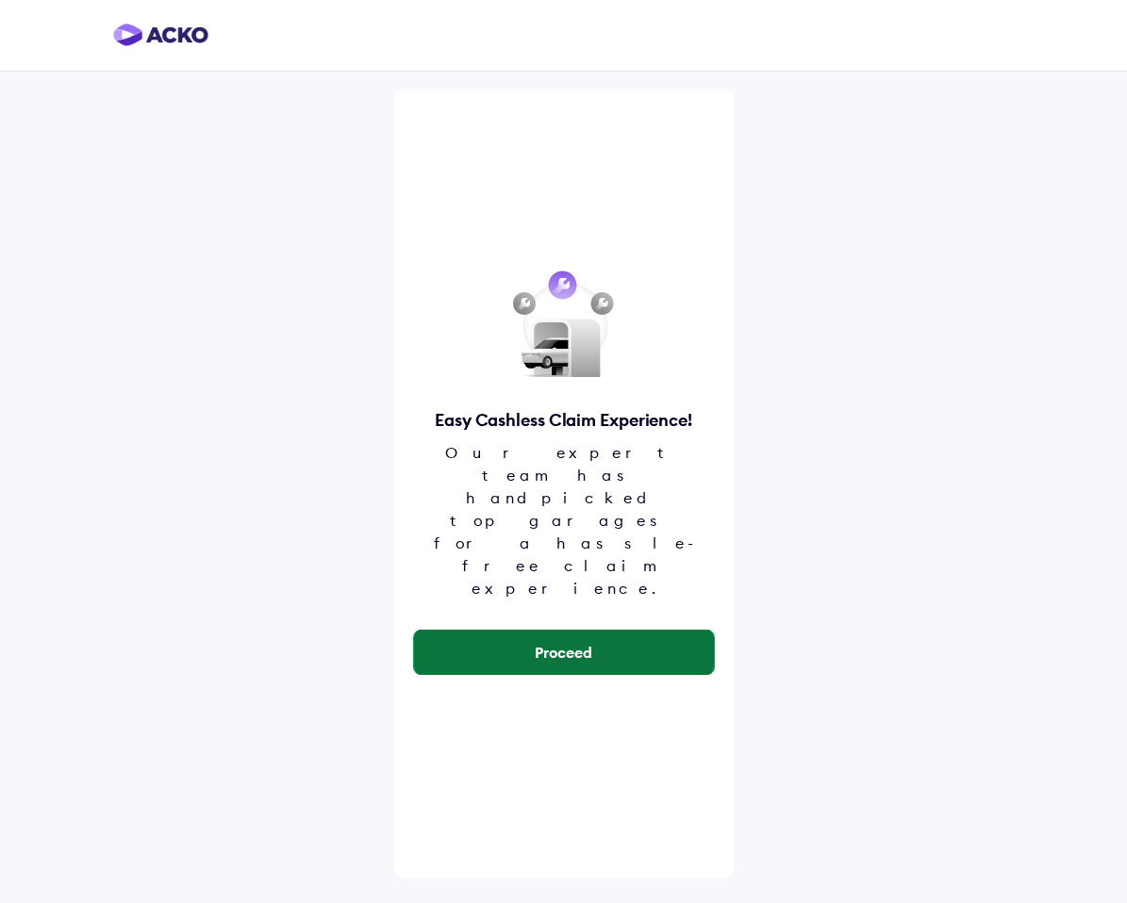
click at [591, 630] on button "Proceed" at bounding box center [564, 652] width 300 height 45
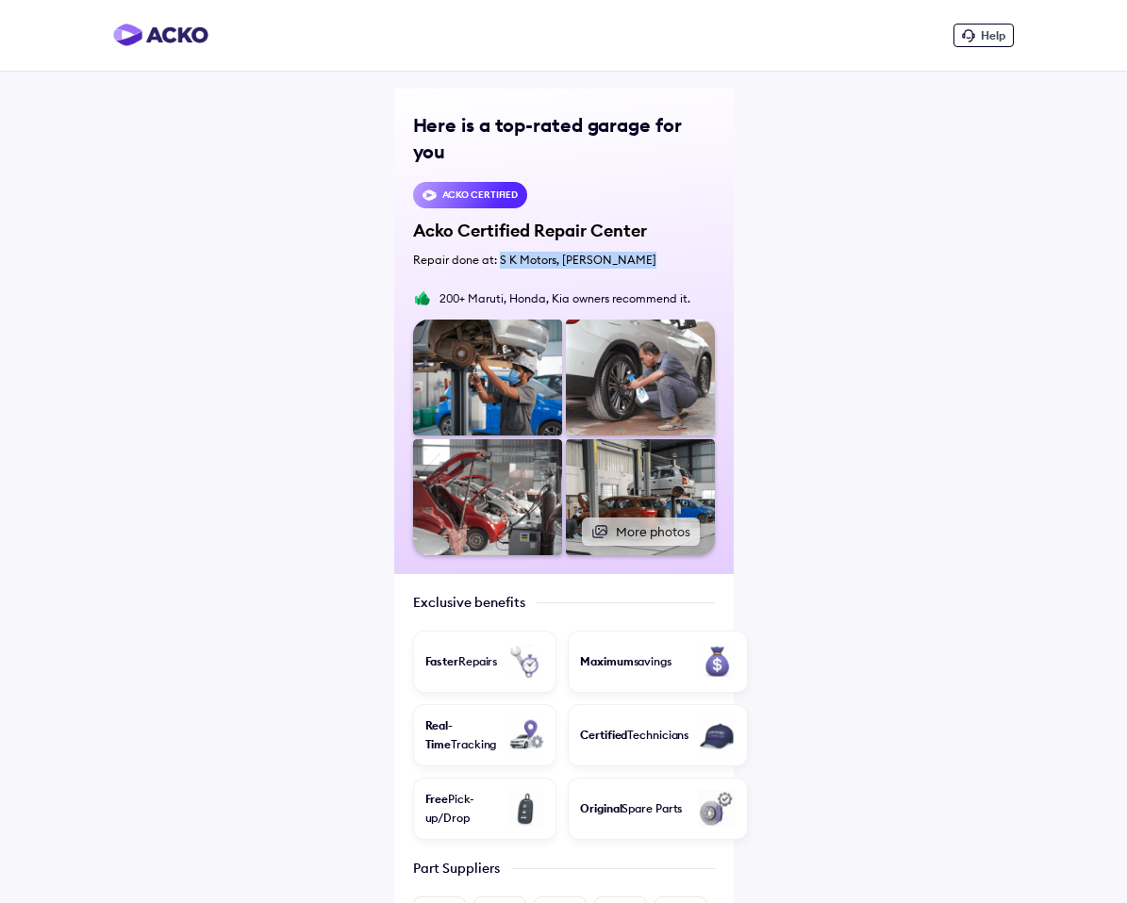
drag, startPoint x: 497, startPoint y: 235, endPoint x: 665, endPoint y: 232, distance: 167.9
click at [665, 252] on div "Repair done at: S K Motors, [PERSON_NAME]" at bounding box center [564, 260] width 302 height 17
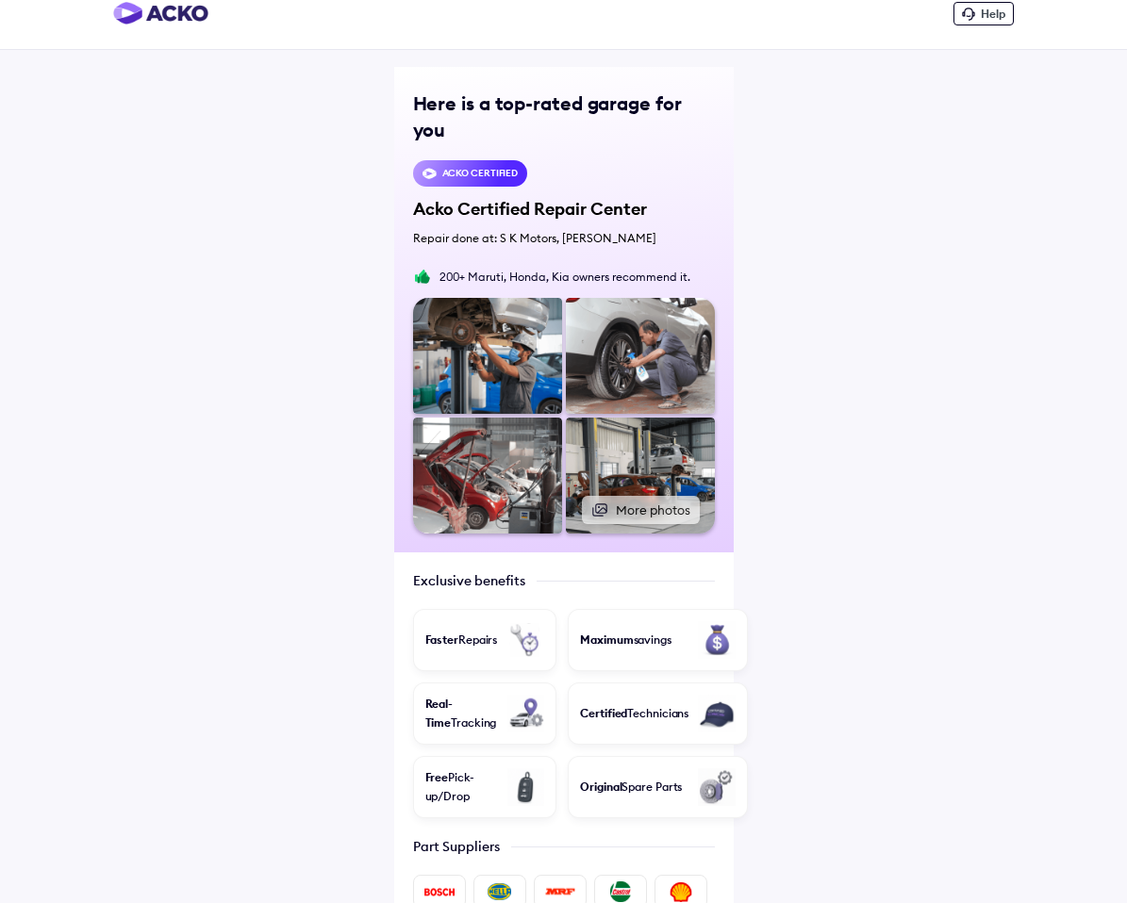
scroll to position [536, 0]
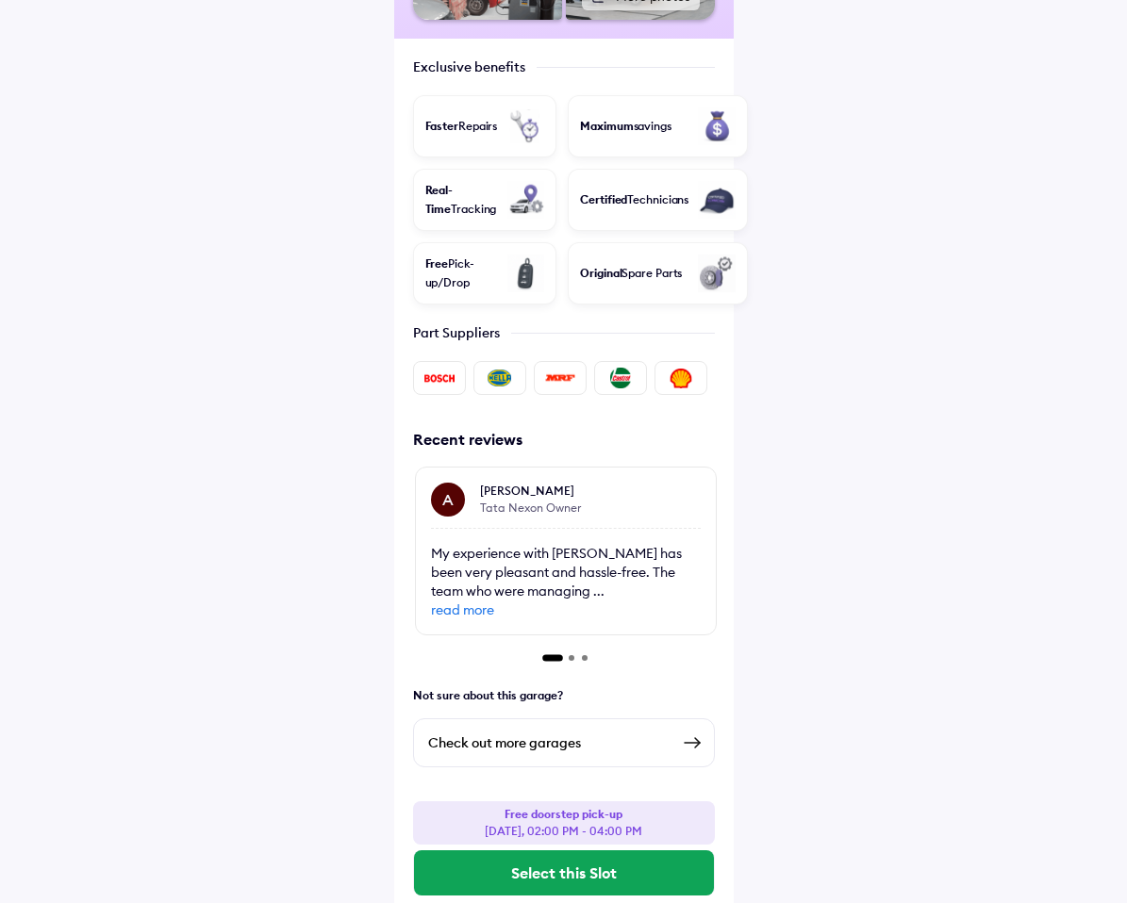
click at [549, 732] on div "Check out more garages" at bounding box center [548, 743] width 241 height 23
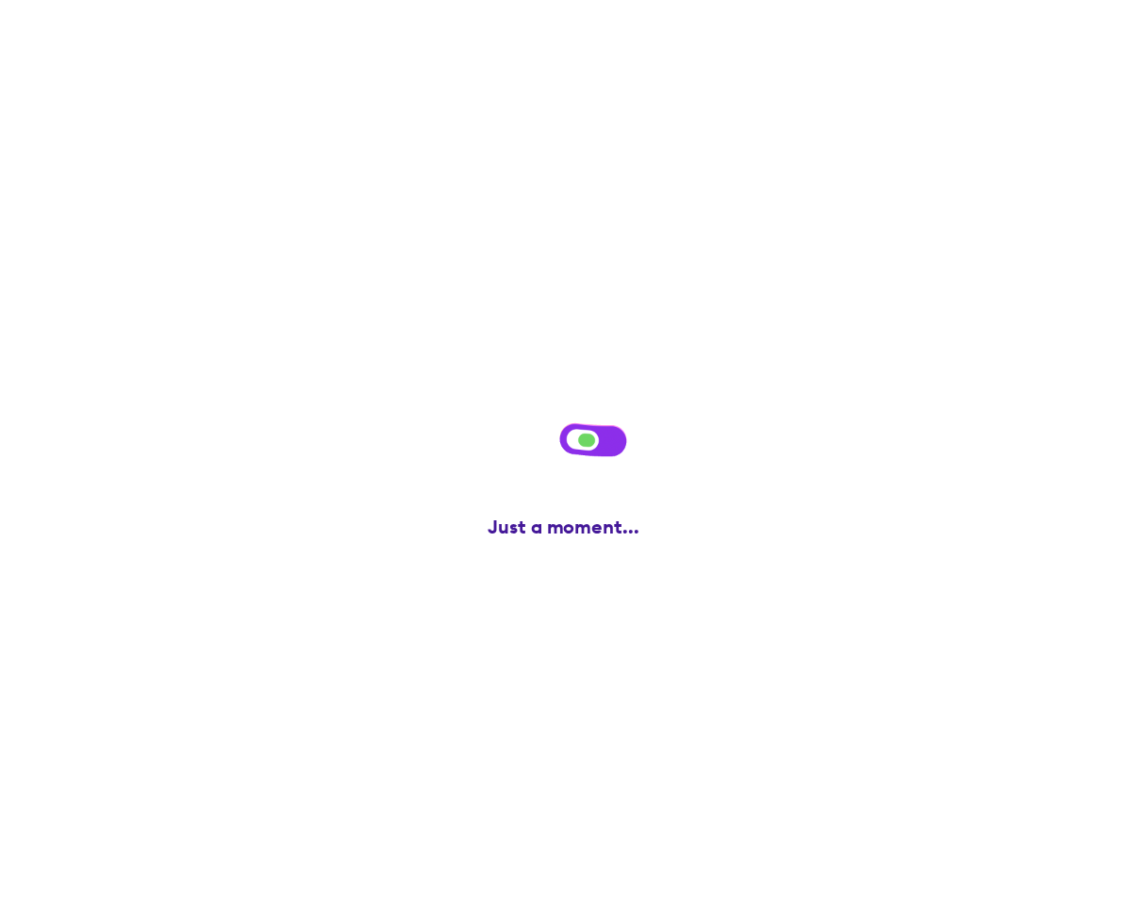
scroll to position [0, 0]
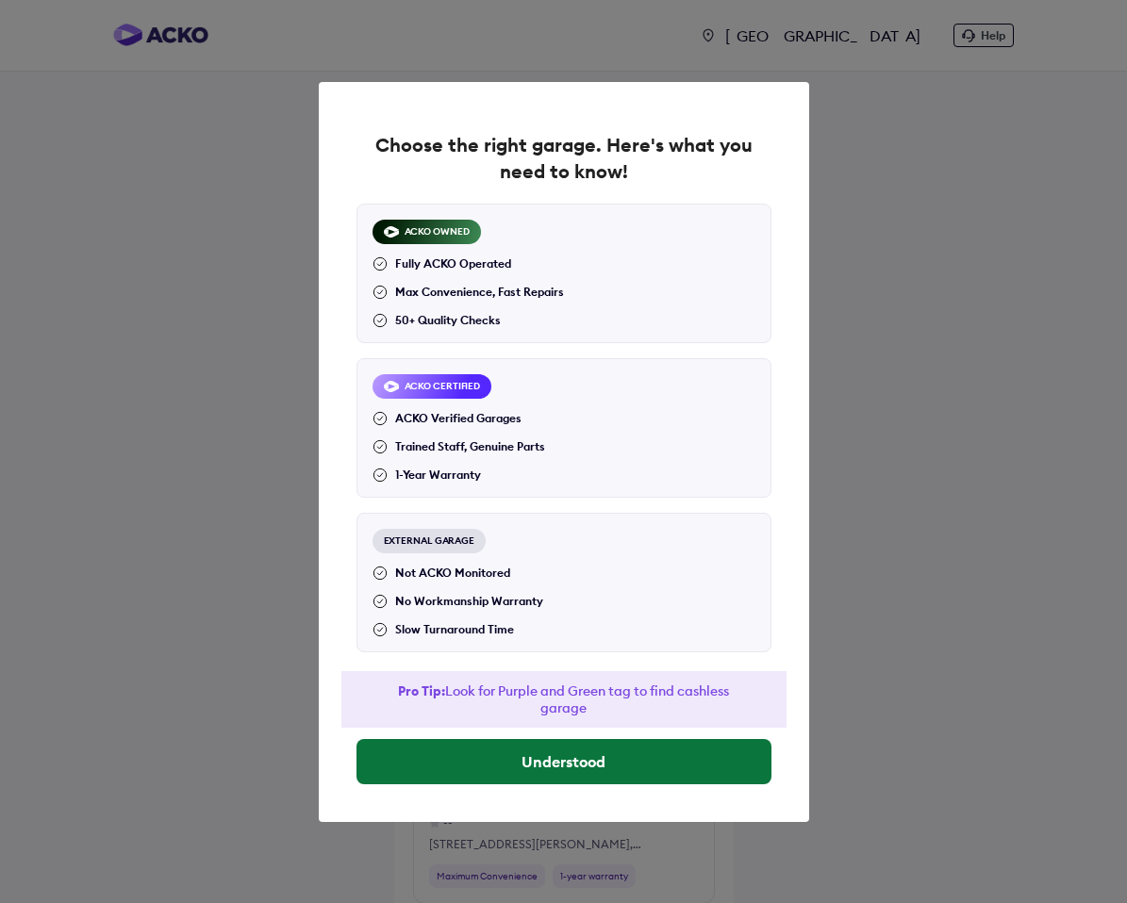
click at [538, 763] on button "Understood" at bounding box center [563, 761] width 415 height 45
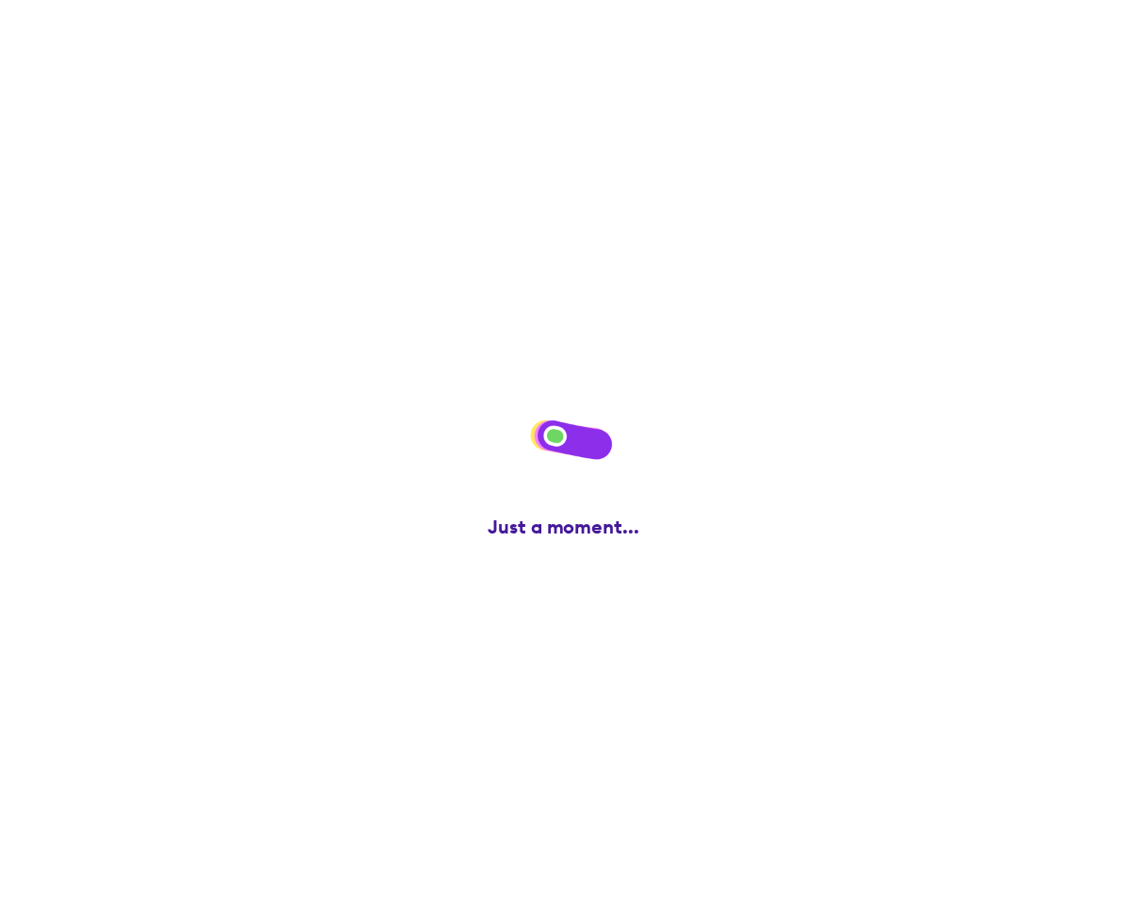
click at [589, 198] on div "Cashless" at bounding box center [604, 202] width 101 height 38
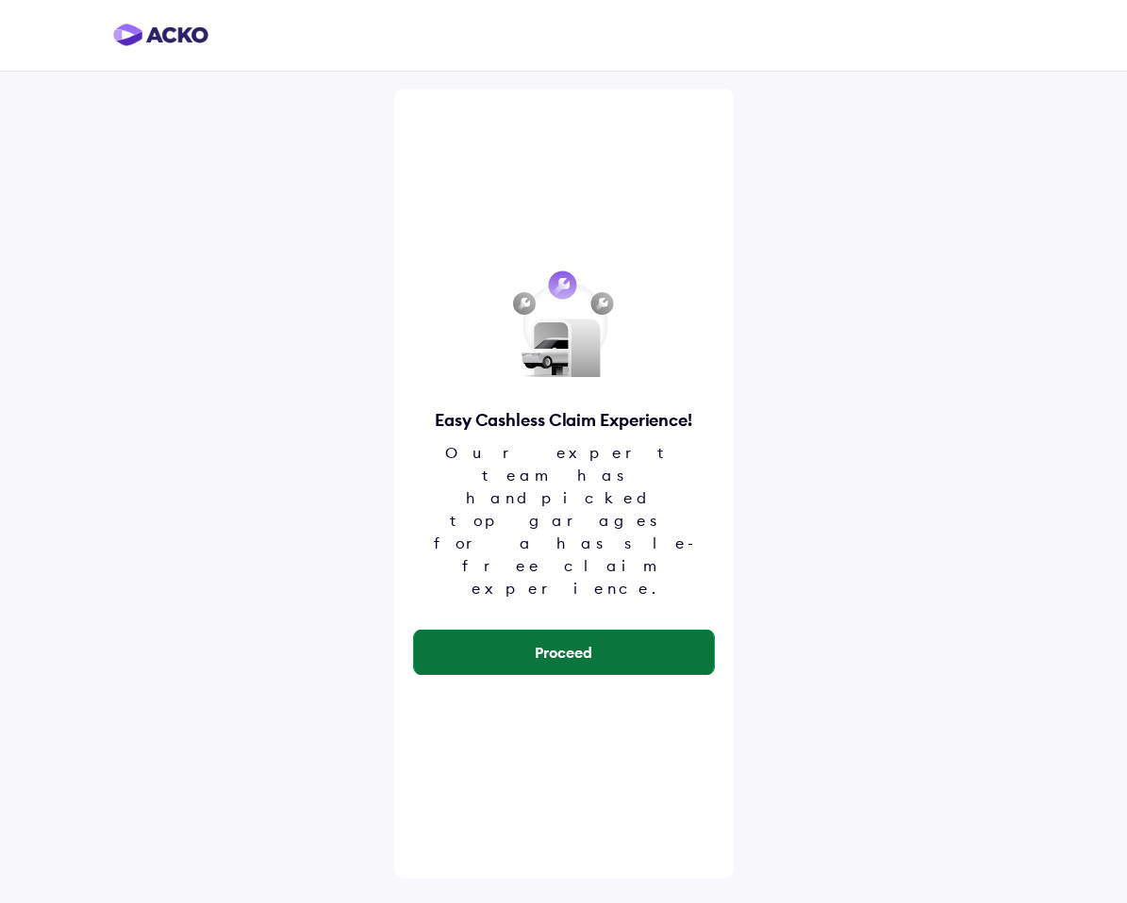
click at [522, 630] on button "Proceed" at bounding box center [564, 652] width 300 height 45
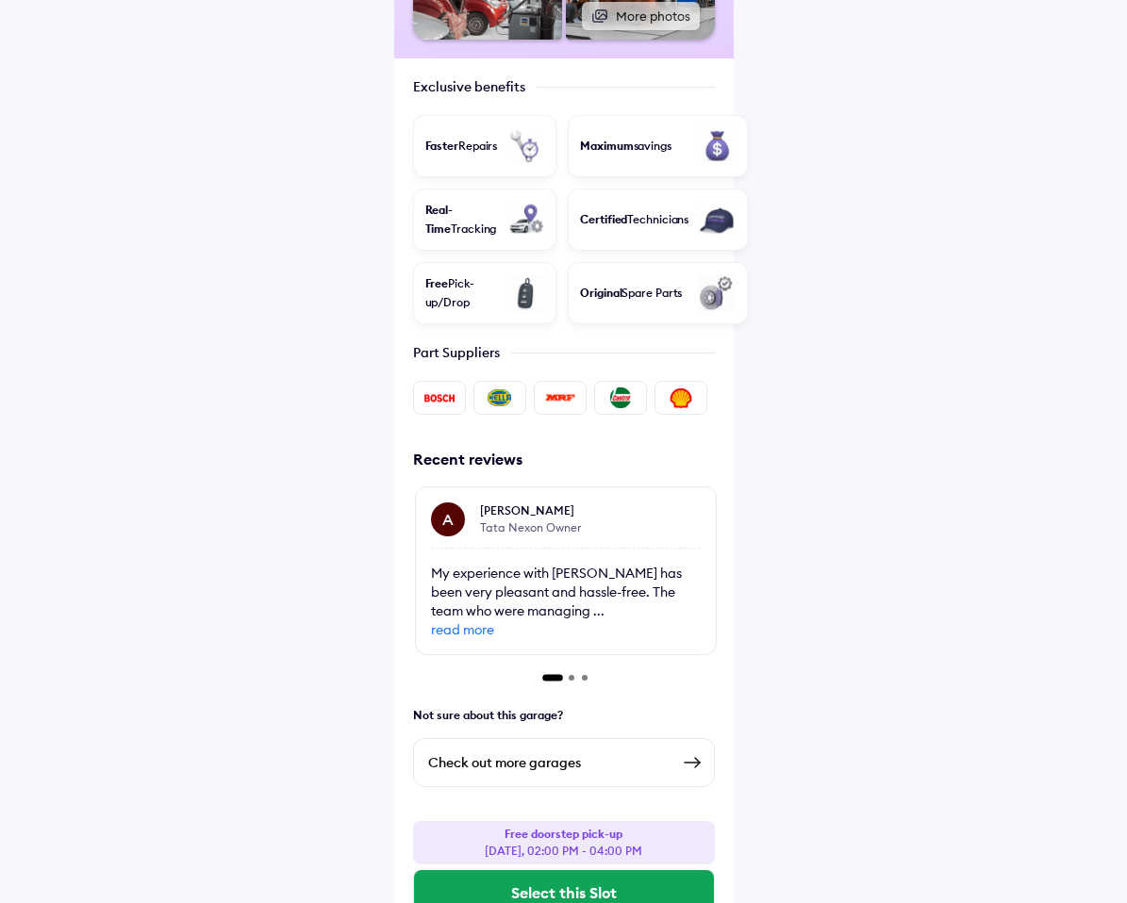
scroll to position [536, 0]
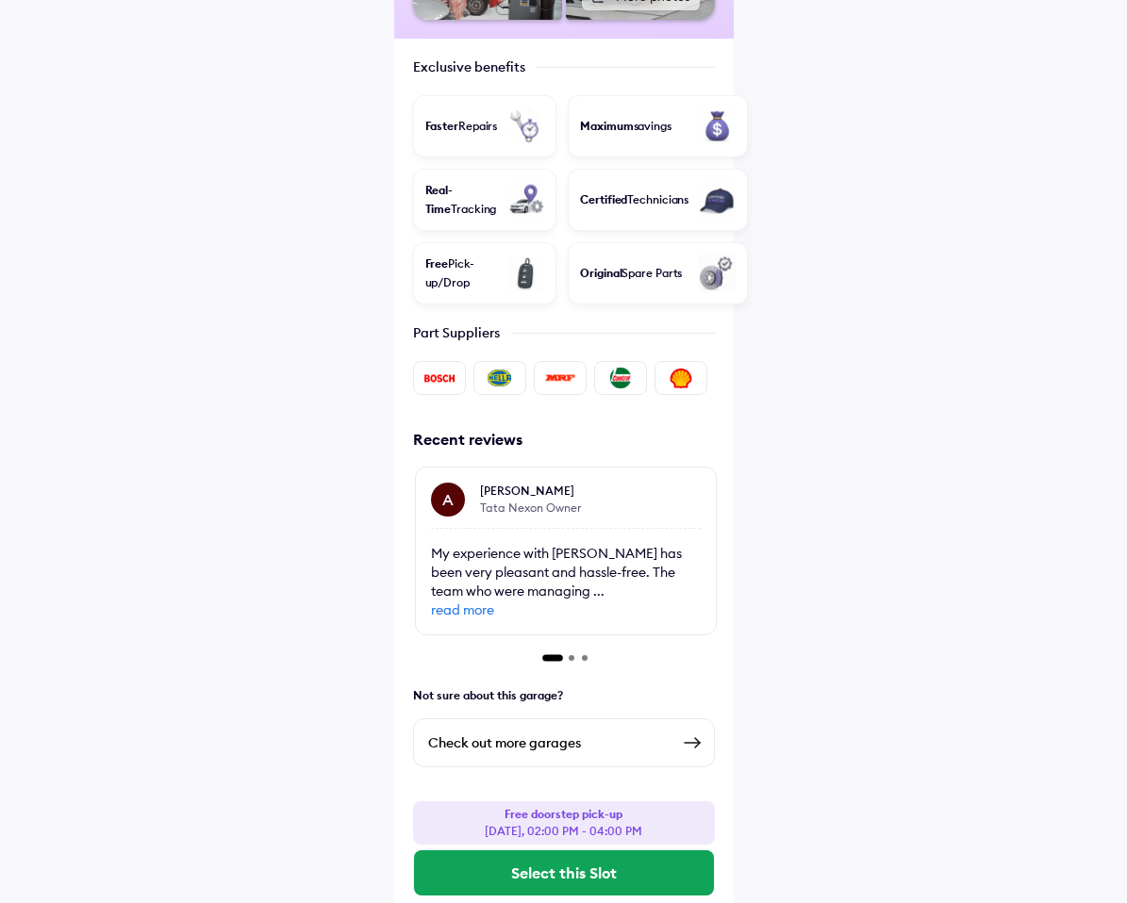
click at [518, 732] on div "Check out more garages" at bounding box center [548, 743] width 241 height 23
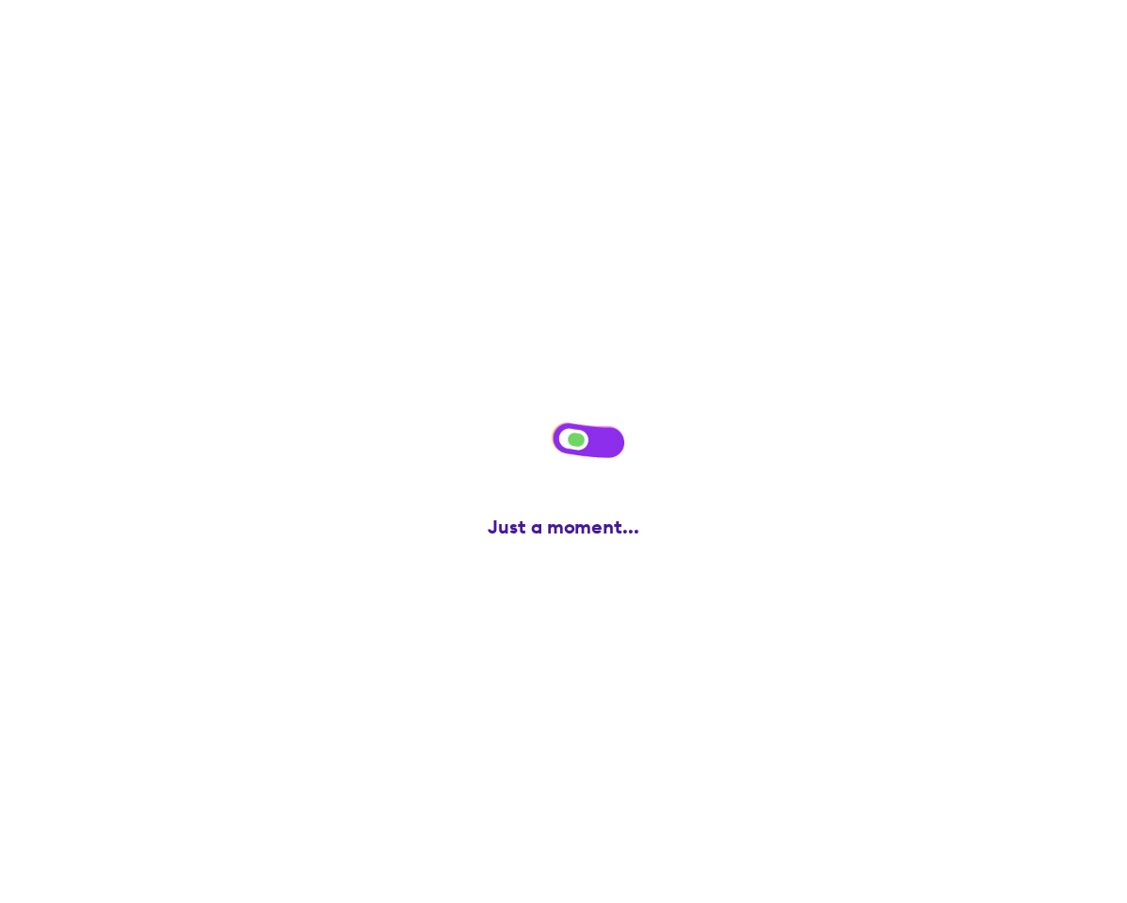
scroll to position [0, 0]
